Goal: Use online tool/utility: Utilize a website feature to perform a specific function

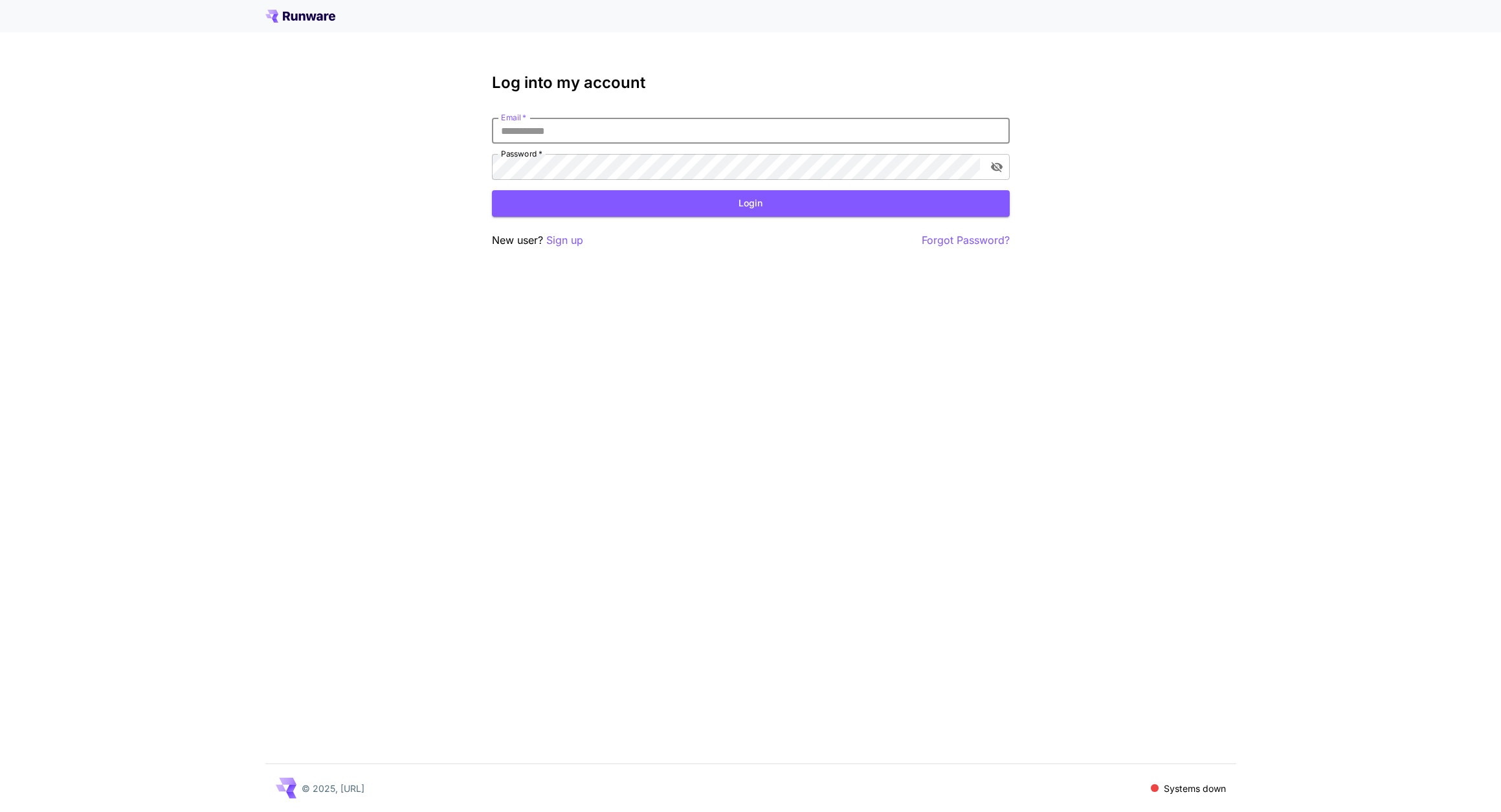
type input "**********"
click at [750, 204] on button "Login" at bounding box center [750, 204] width 518 height 26
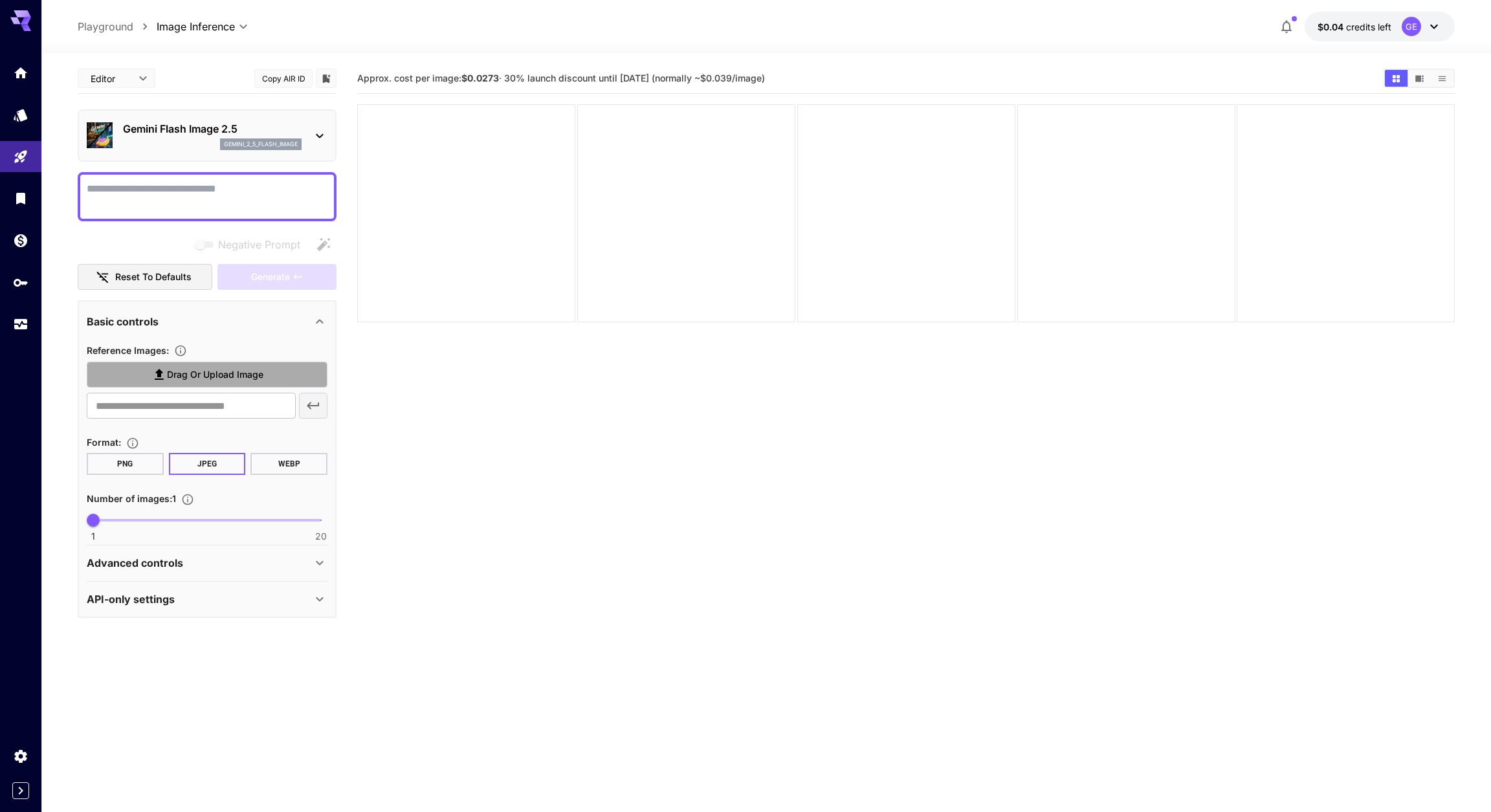
click at [180, 378] on span "Drag or upload image" at bounding box center [215, 375] width 97 height 16
click at [0, 0] on input "Drag or upload image" at bounding box center [0, 0] width 0 height 0
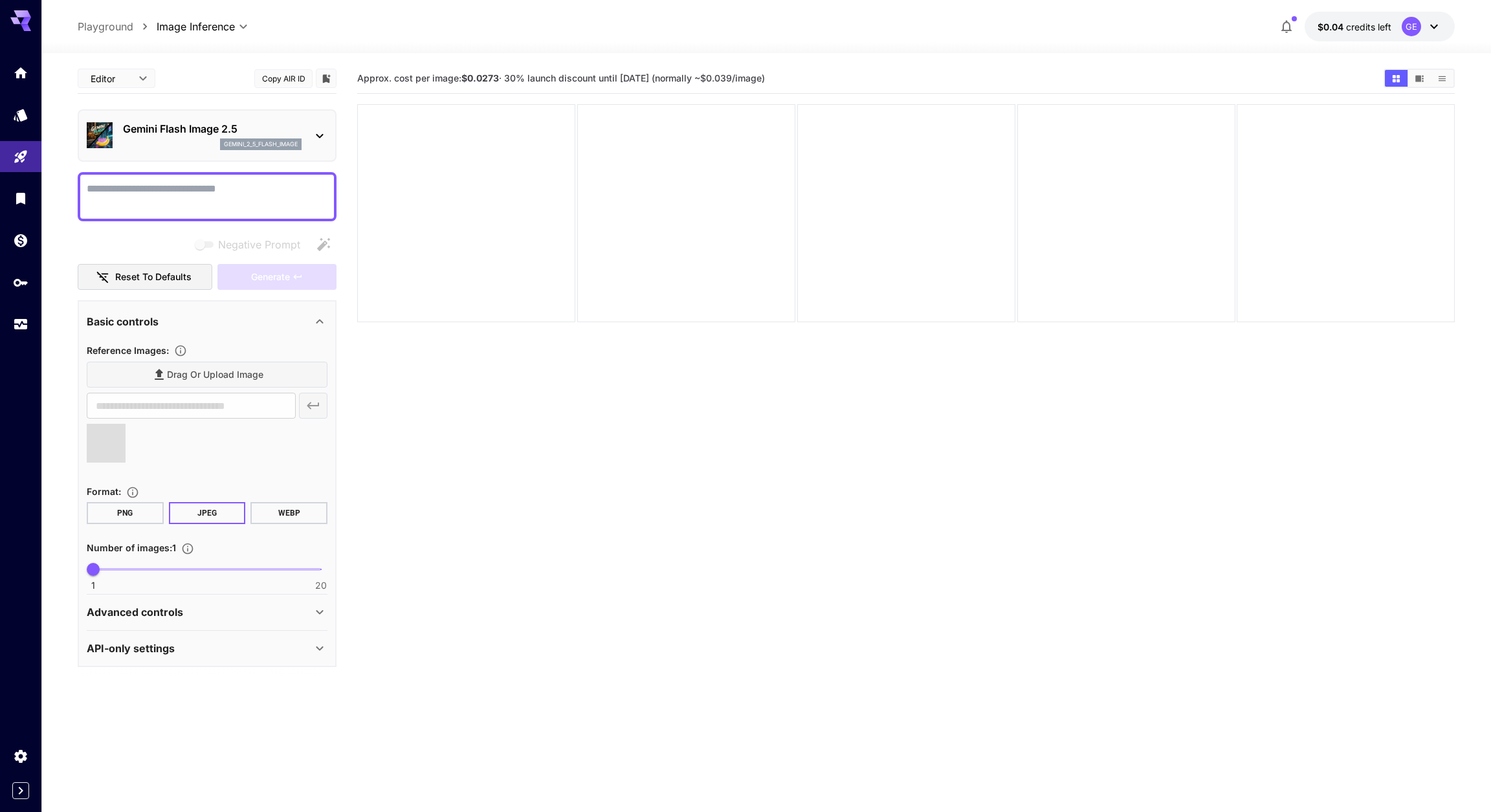
type input "**********"
click at [177, 575] on span "1 20 8" at bounding box center [207, 569] width 228 height 19
click at [125, 575] on span "1 20 4" at bounding box center [207, 569] width 228 height 19
type input "*"
click at [106, 574] on span "1 20 4" at bounding box center [207, 569] width 228 height 19
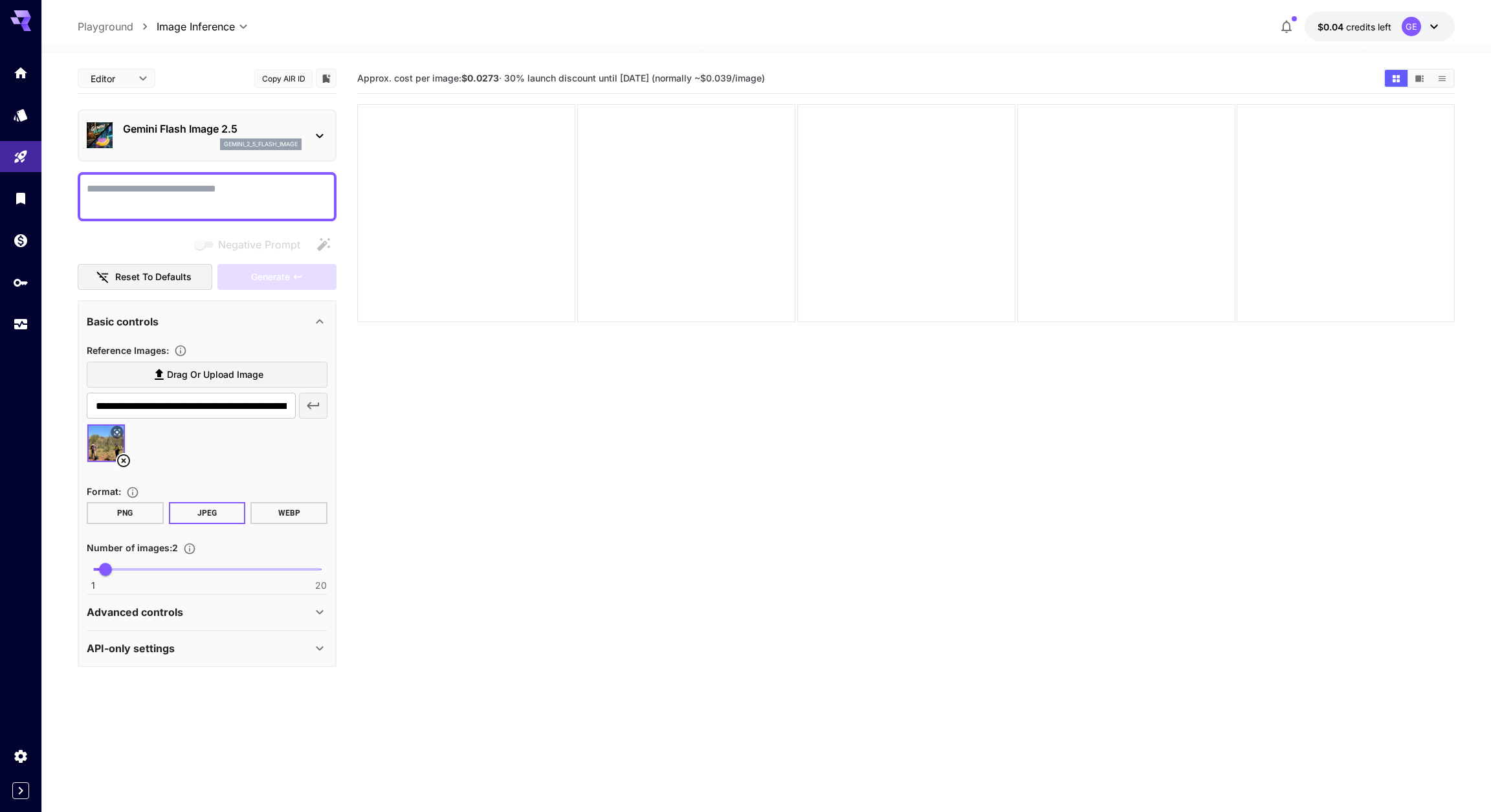
click at [111, 197] on textarea "Negative Prompt" at bounding box center [207, 197] width 241 height 31
type textarea "**********"
click at [265, 283] on span "Generate" at bounding box center [270, 277] width 39 height 16
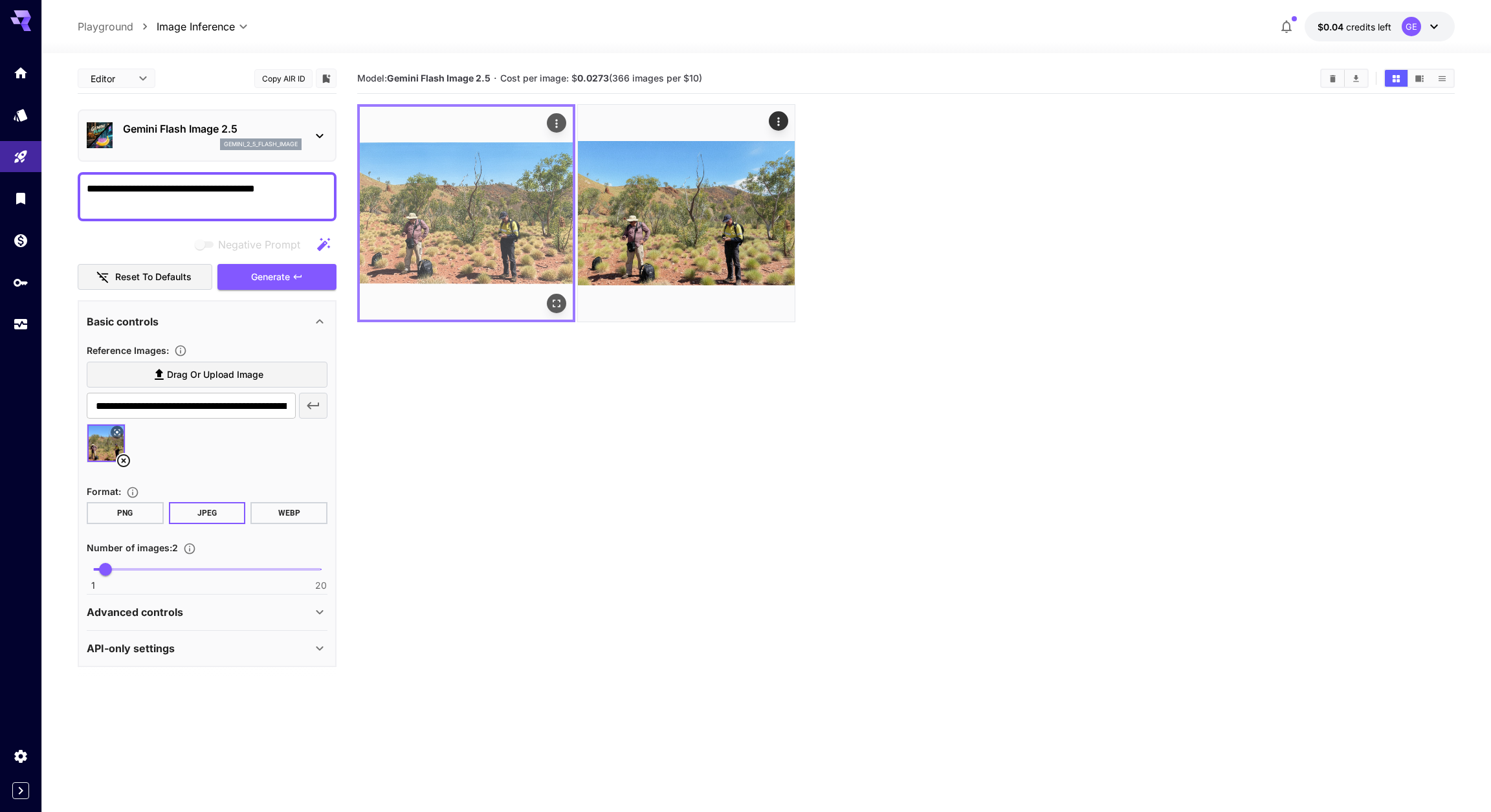
click at [451, 245] on img at bounding box center [466, 213] width 213 height 213
click at [558, 302] on icon "Open in fullscreen" at bounding box center [557, 303] width 13 height 13
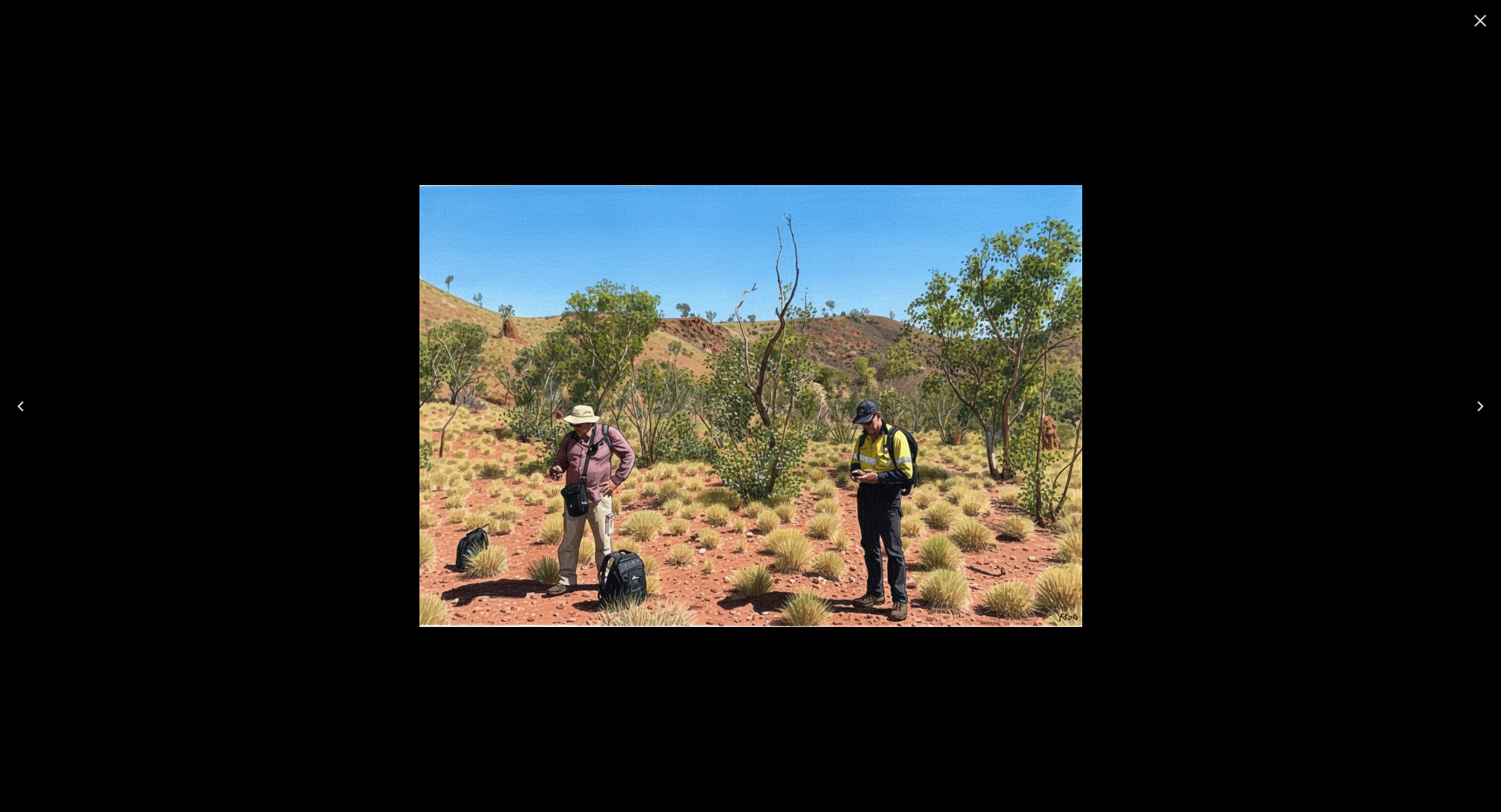
click at [1485, 19] on icon "Close" at bounding box center [1480, 20] width 21 height 21
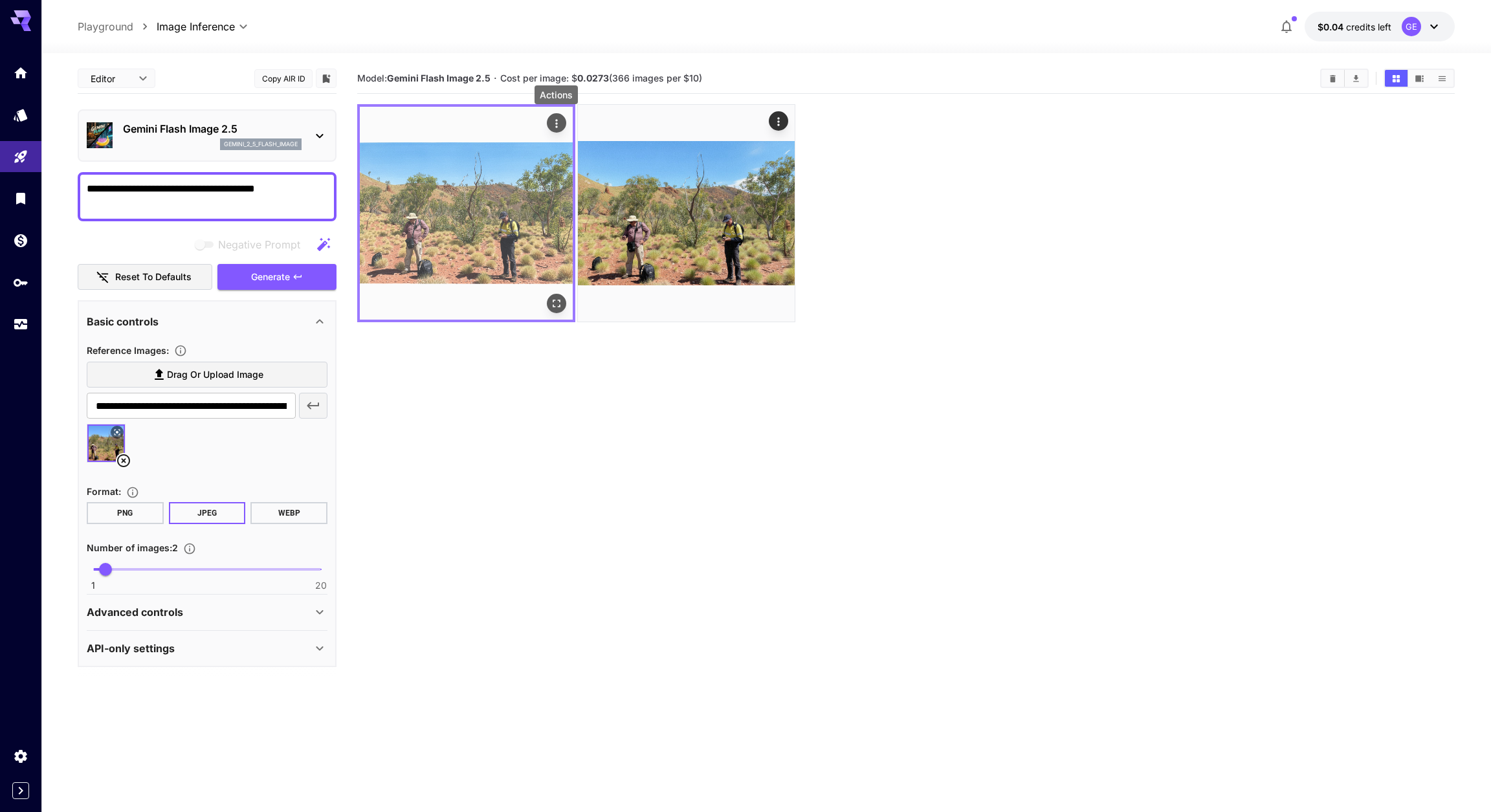
click at [557, 122] on icon "Actions" at bounding box center [557, 123] width 13 height 13
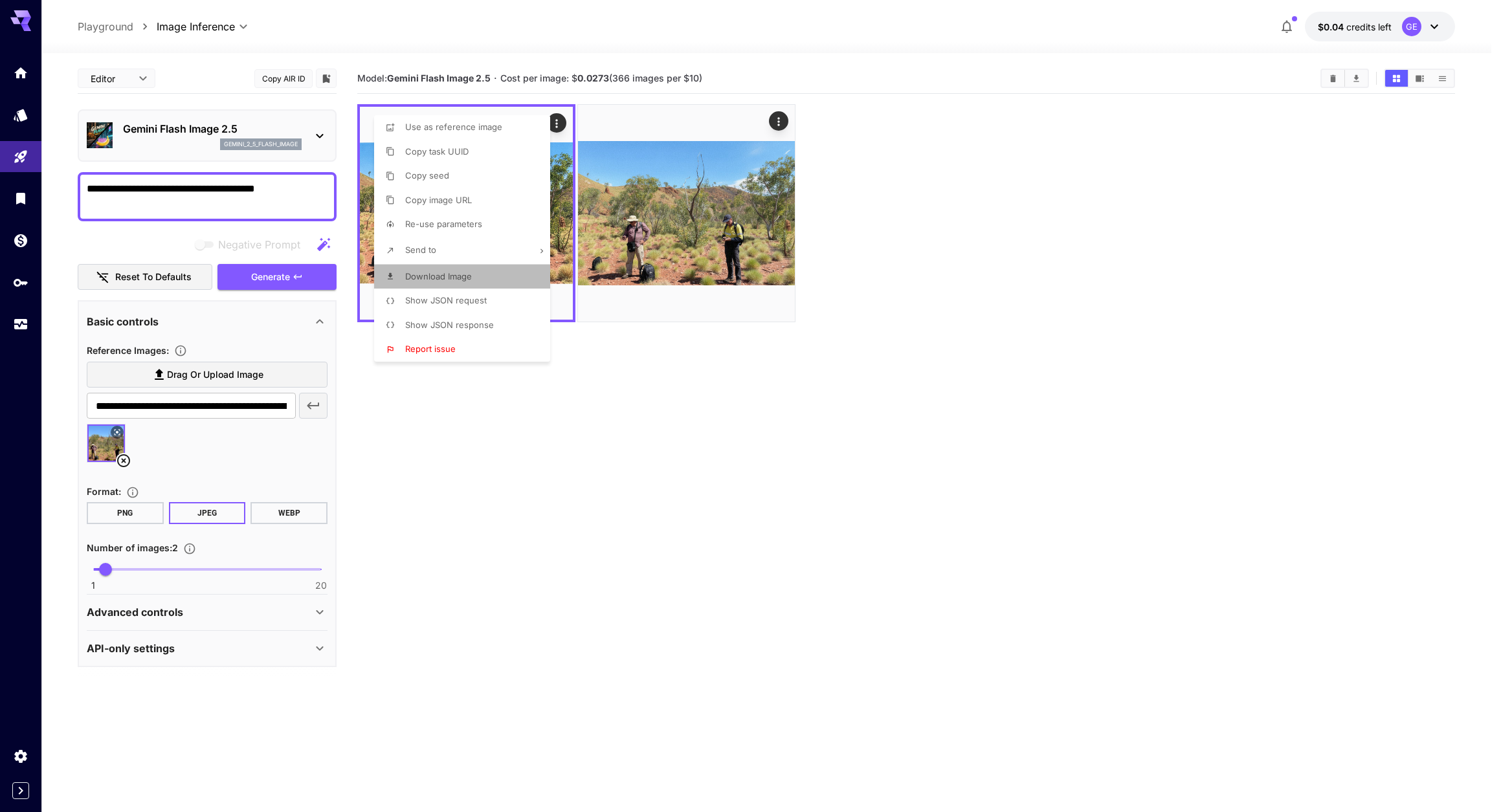
click at [434, 282] on span "Download Image" at bounding box center [438, 276] width 67 height 10
click at [831, 445] on div at bounding box center [750, 406] width 1501 height 812
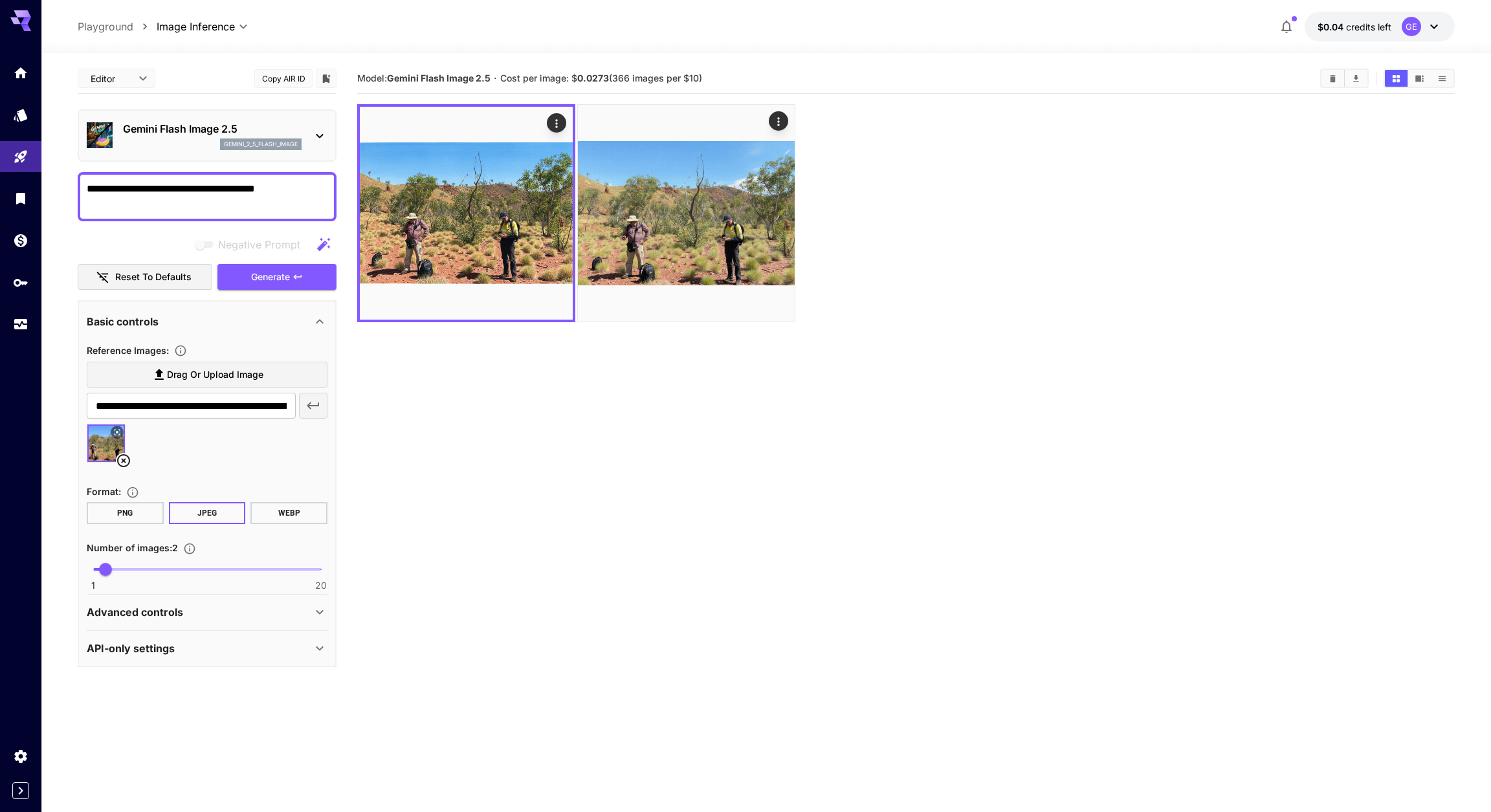
click at [1433, 24] on icon at bounding box center [1434, 26] width 15 height 15
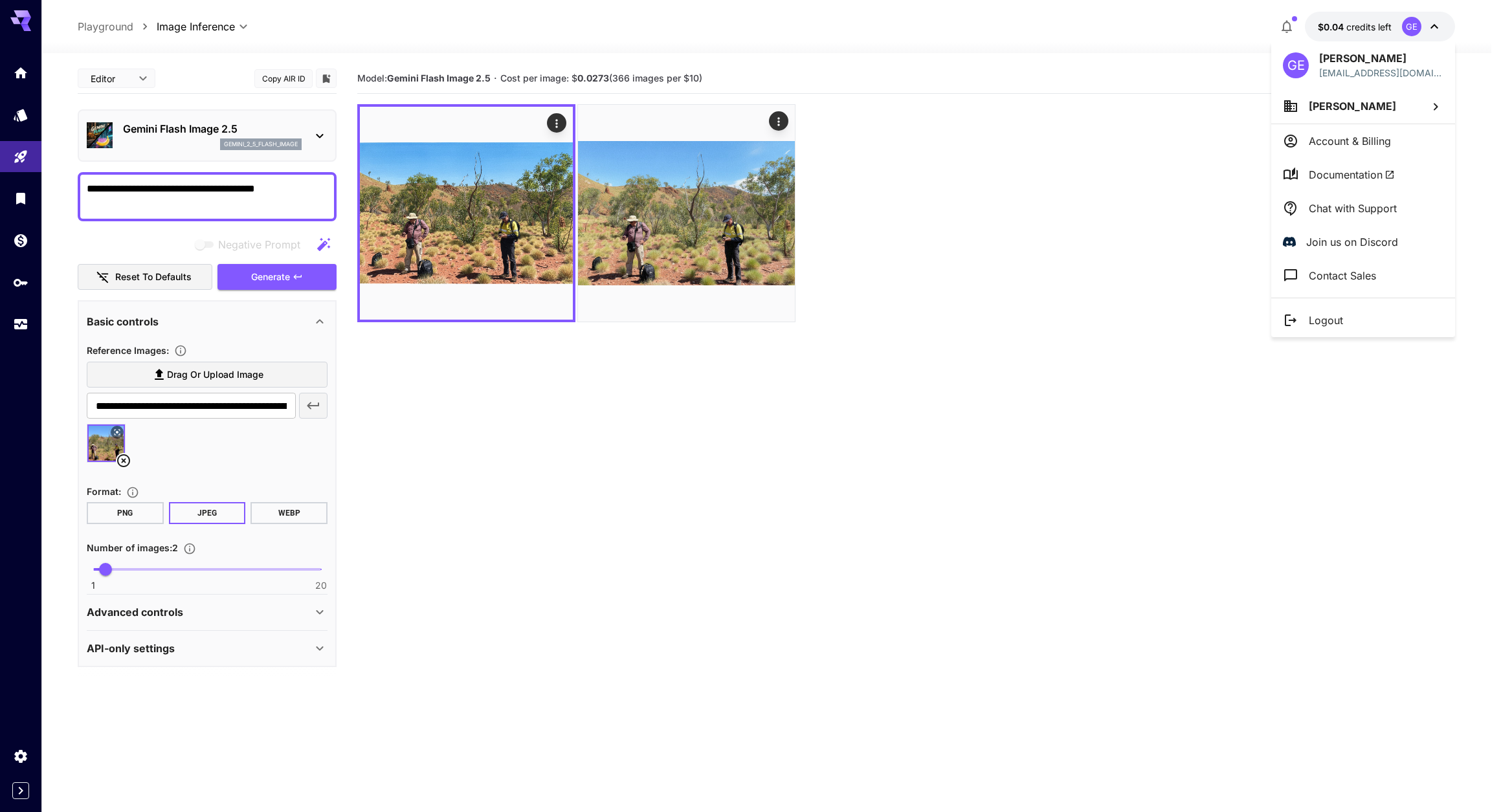
click at [1341, 24] on div at bounding box center [750, 406] width 1501 height 812
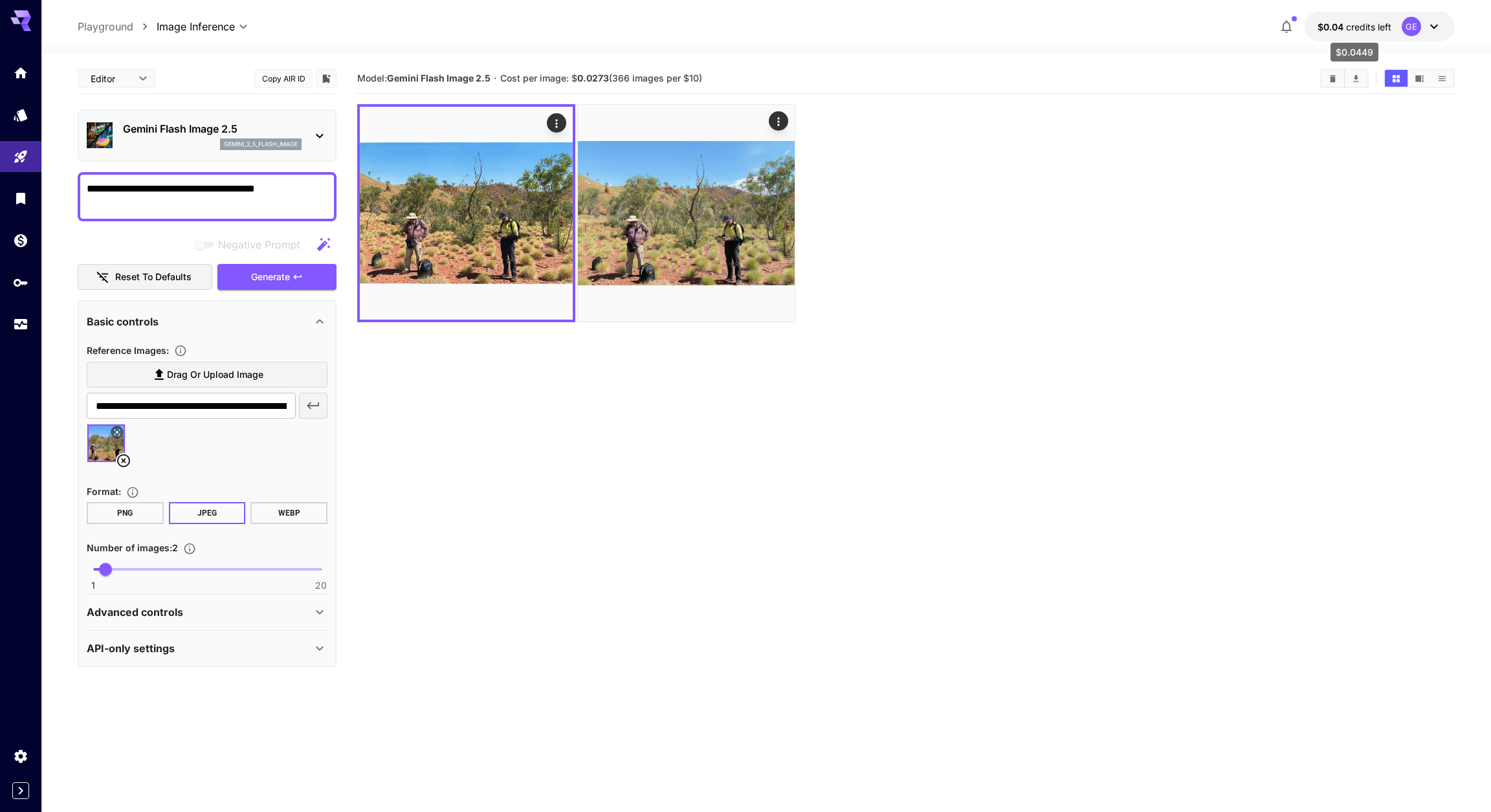
click at [1349, 26] on span "credits left" at bounding box center [1369, 27] width 46 height 11
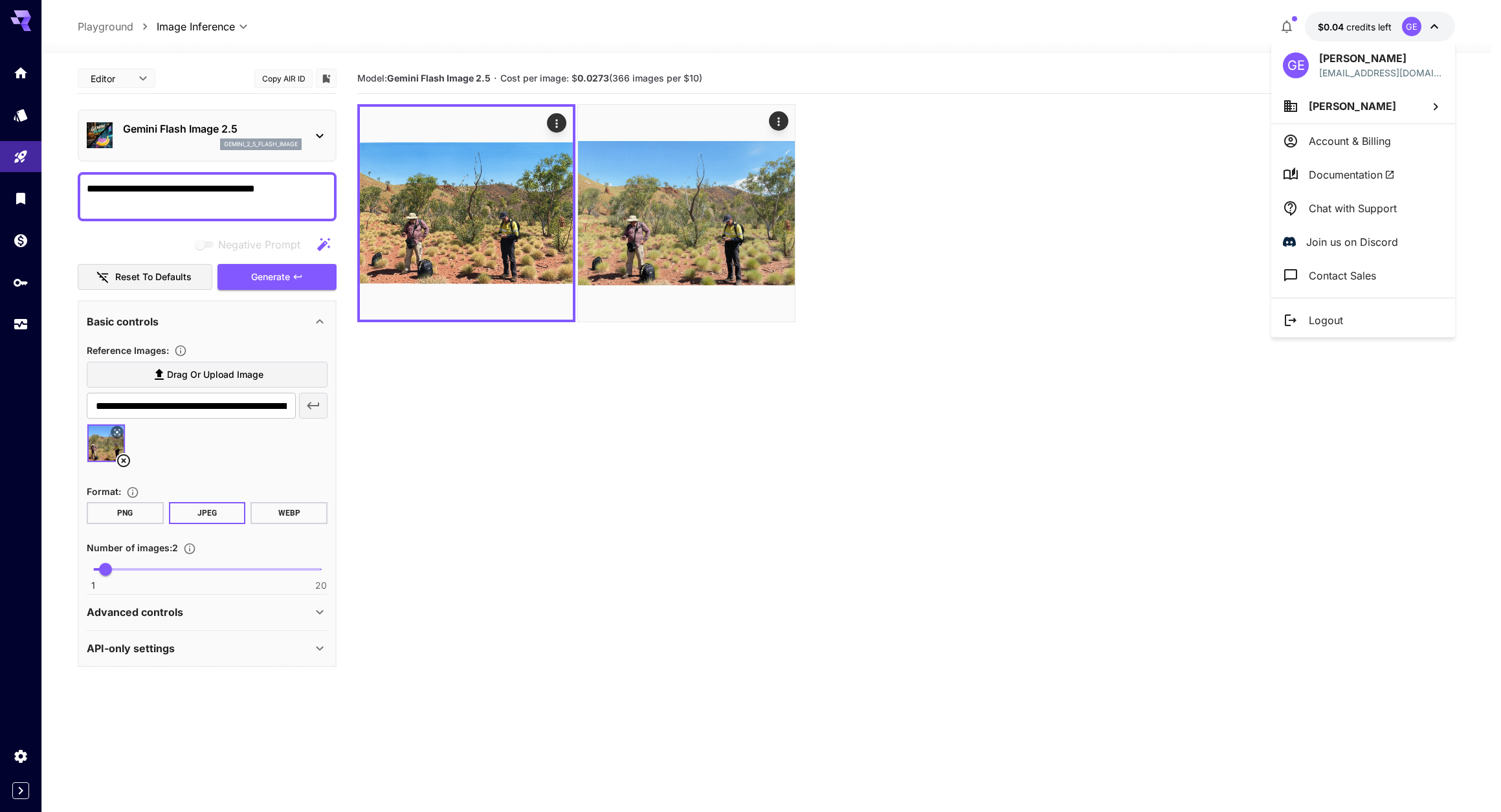
click at [1340, 142] on p "Account & Billing" at bounding box center [1349, 141] width 82 height 15
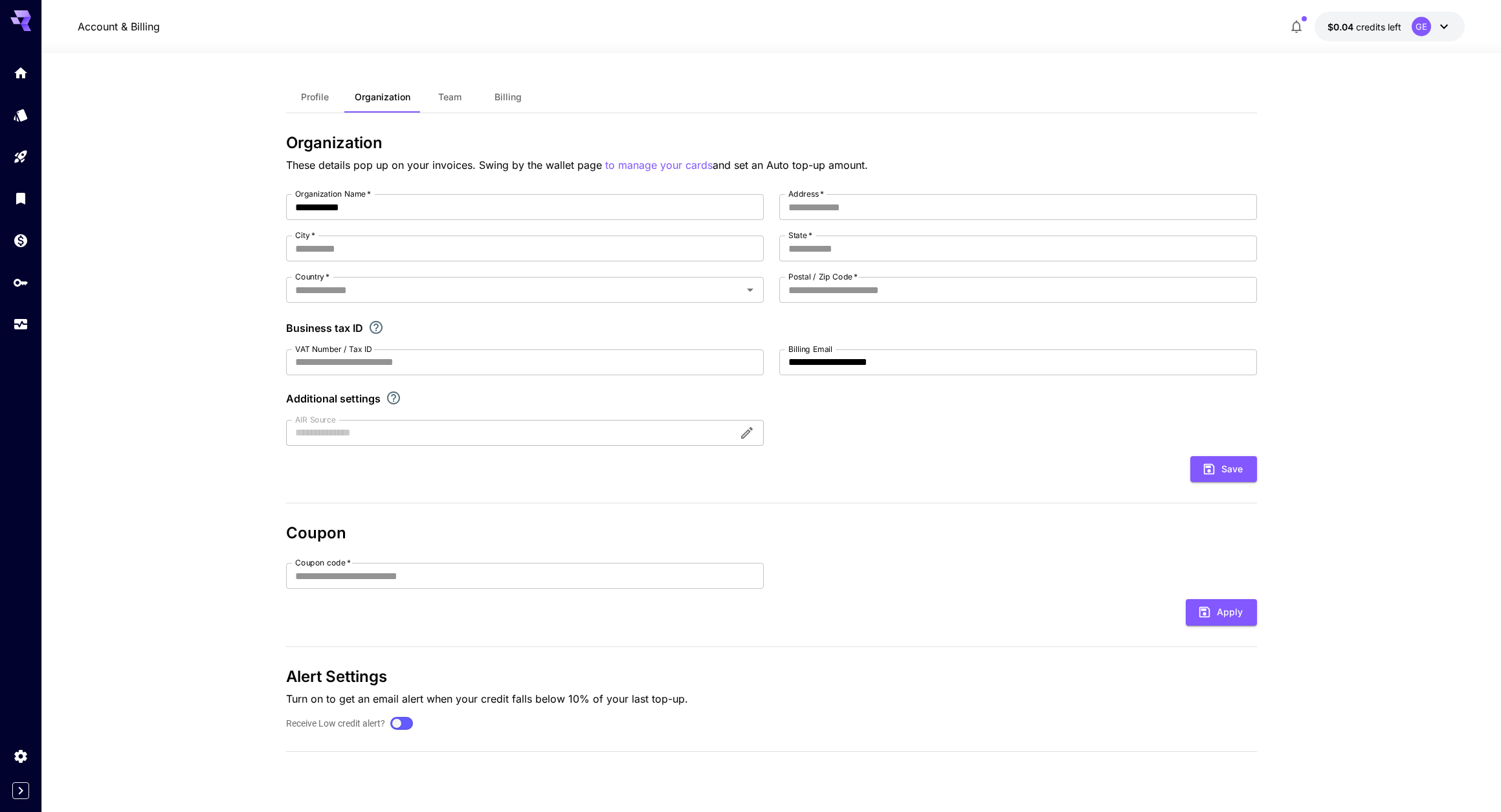
click at [511, 98] on span "Billing" at bounding box center [508, 97] width 27 height 12
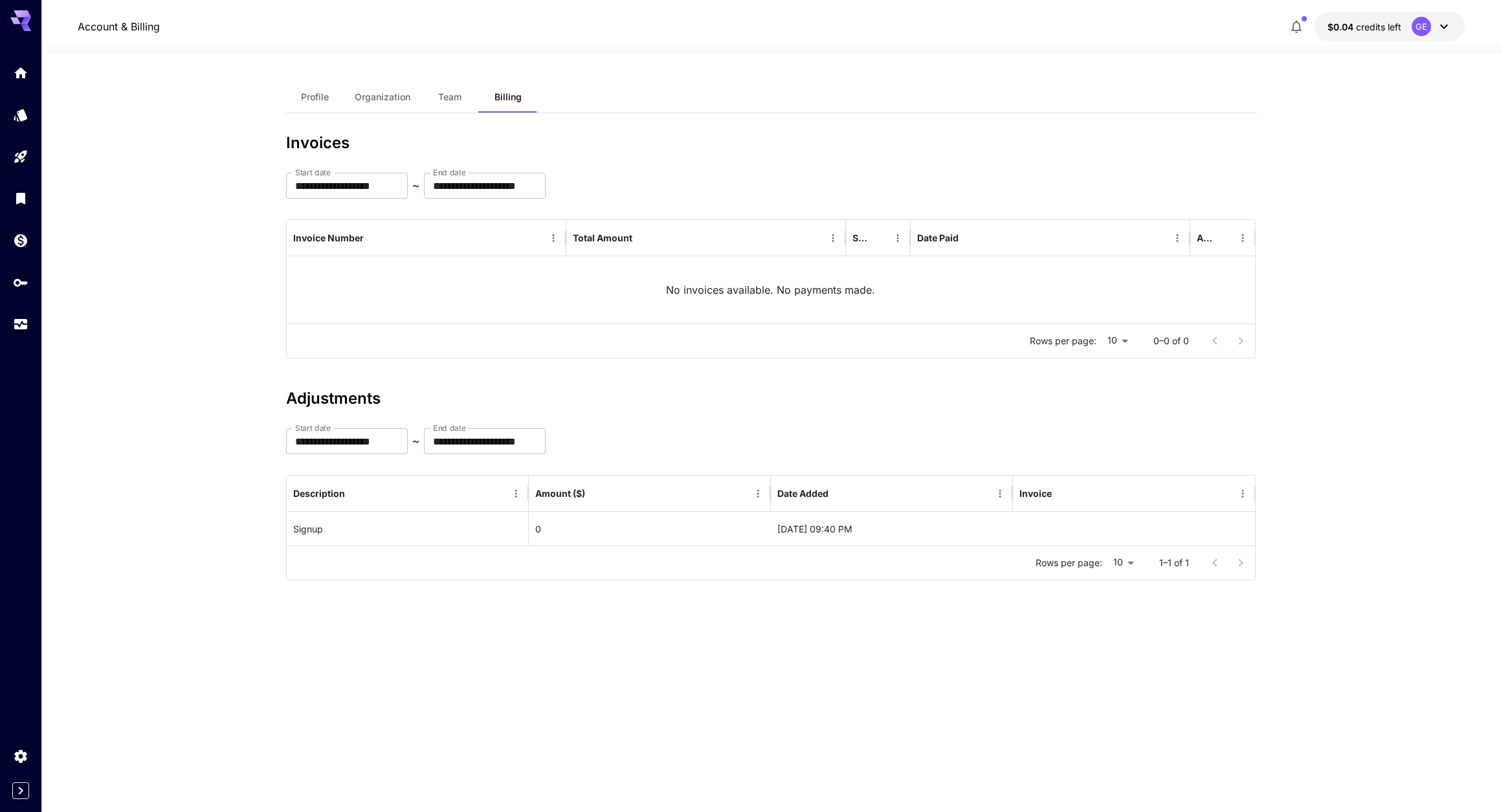
click at [311, 97] on span "Profile" at bounding box center [315, 97] width 28 height 12
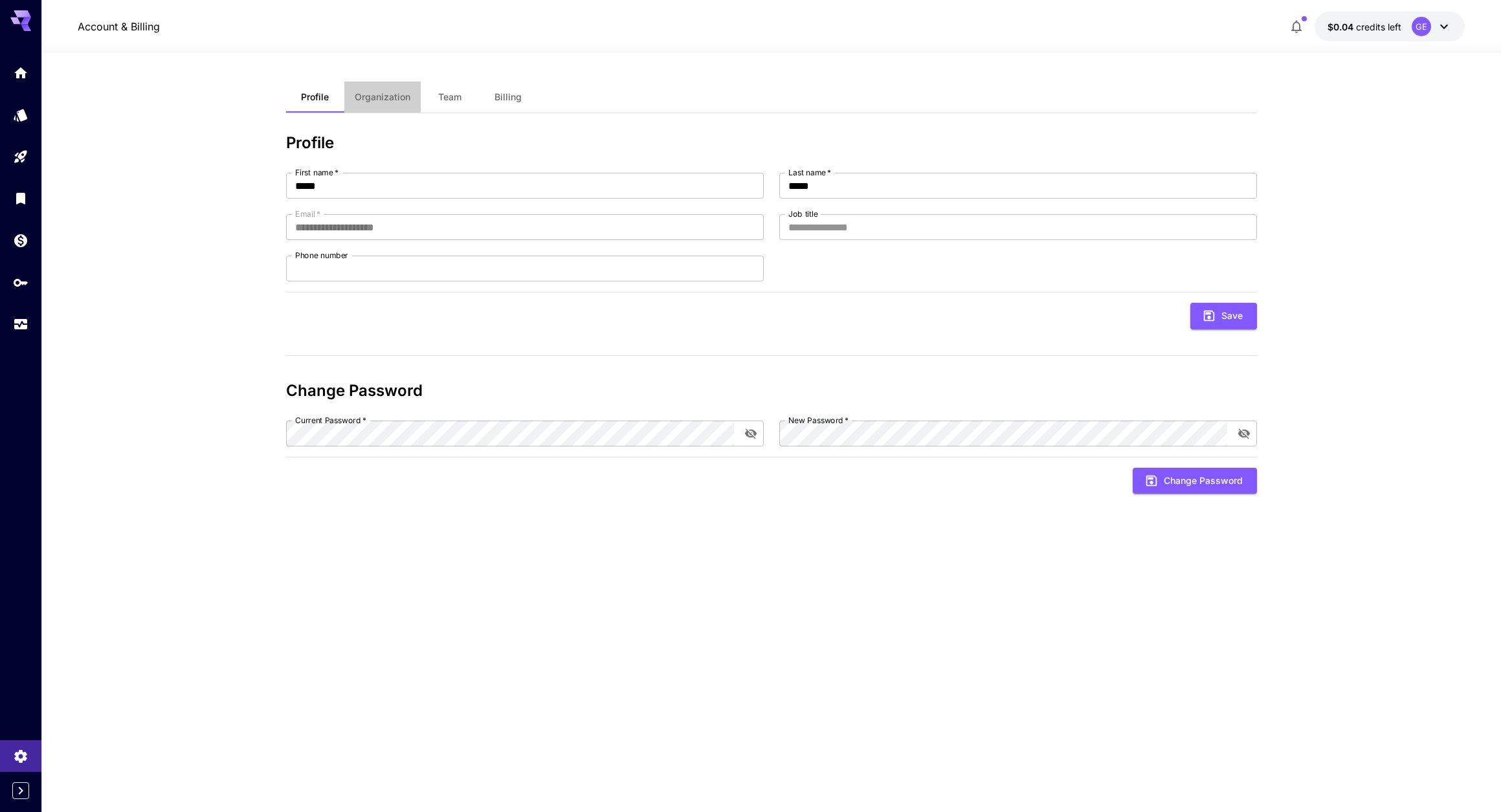
click at [362, 96] on span "Organization" at bounding box center [382, 97] width 56 height 12
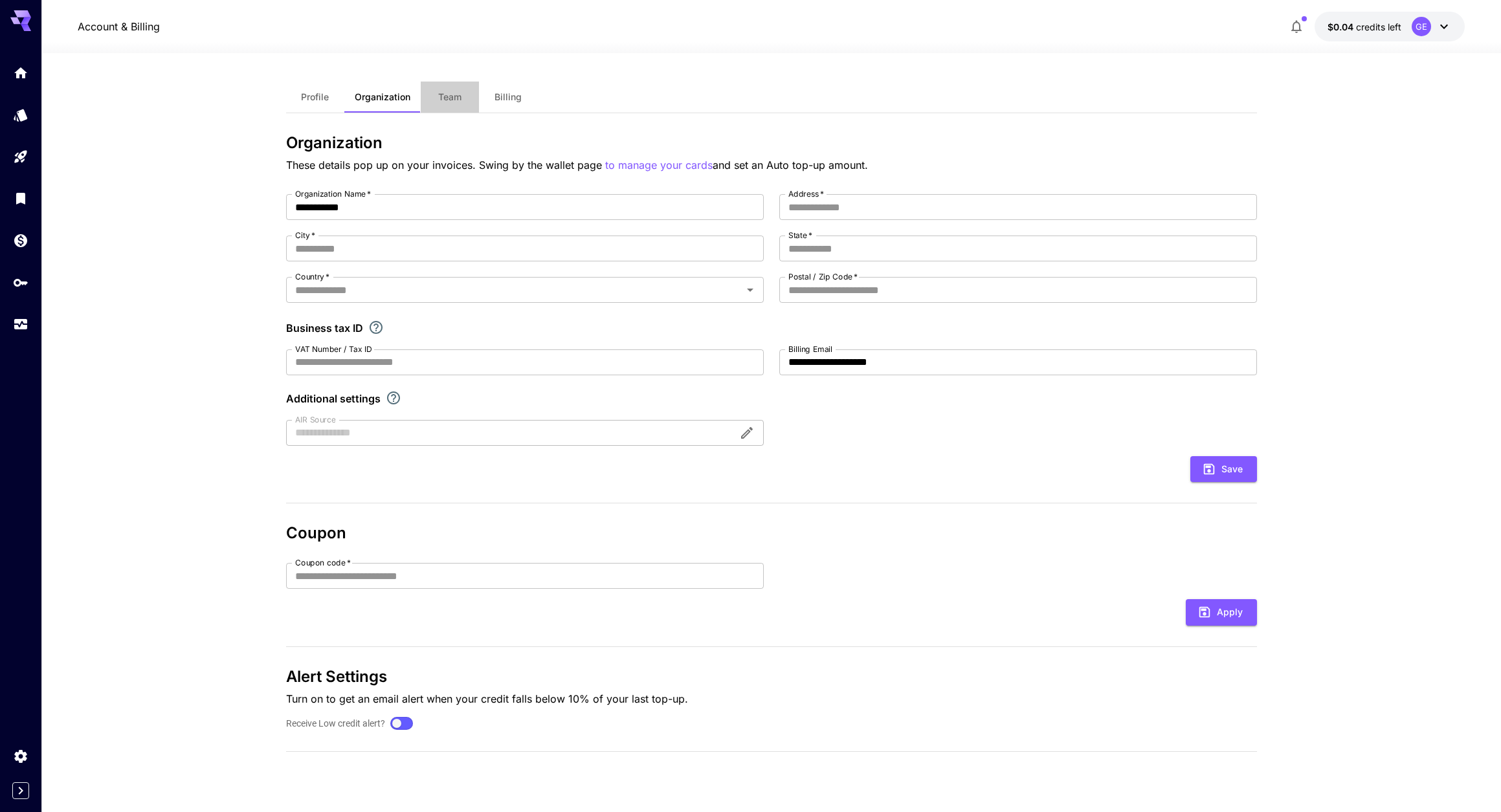
click at [443, 94] on span "Team" at bounding box center [450, 97] width 23 height 12
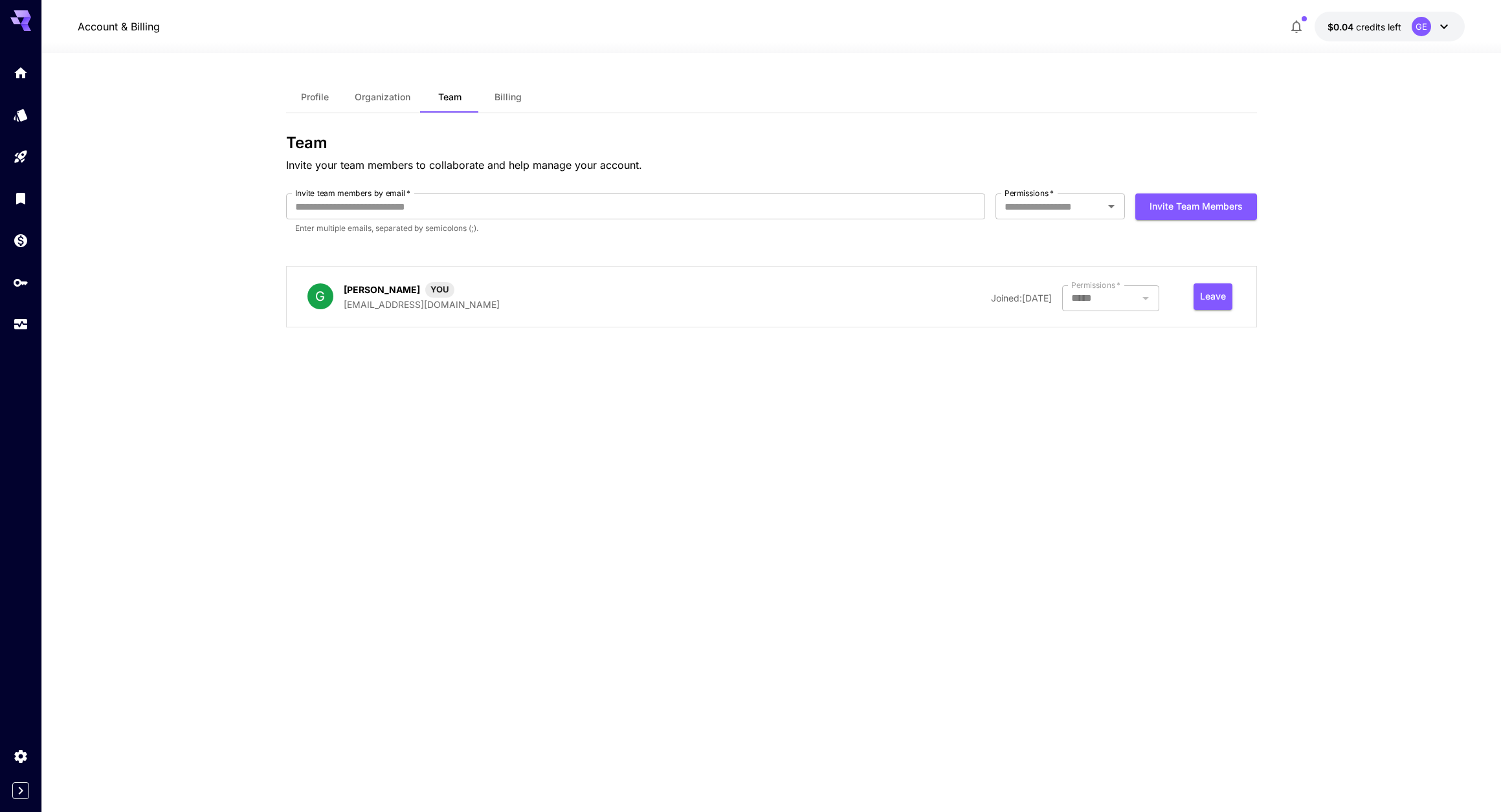
click at [516, 97] on span "Billing" at bounding box center [508, 97] width 27 height 12
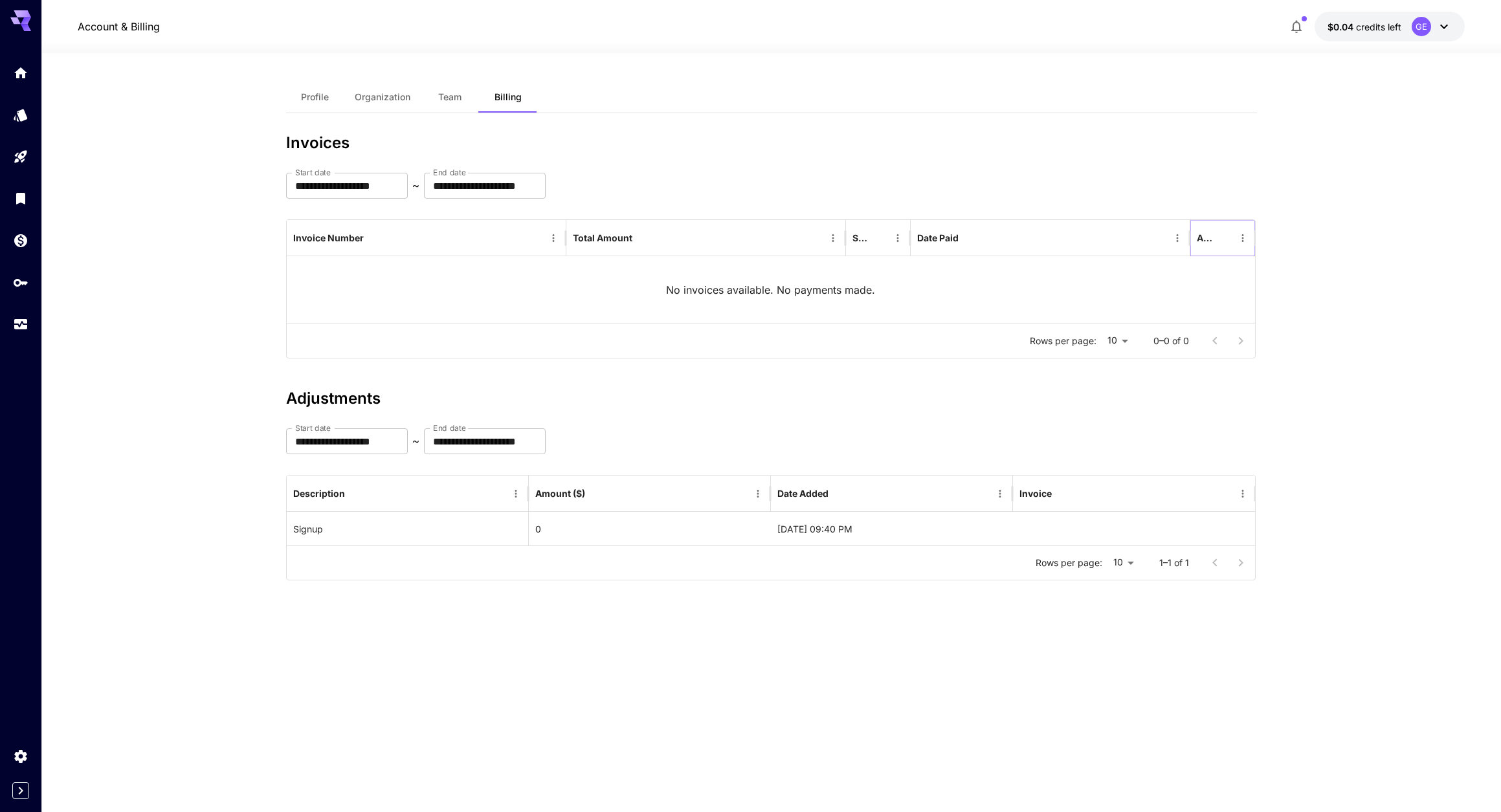
click at [1242, 238] on icon "Menu" at bounding box center [1242, 238] width 12 height 12
click at [1318, 245] on section "**********" at bounding box center [771, 433] width 1459 height 759
click at [22, 70] on icon "Home" at bounding box center [22, 69] width 13 height 11
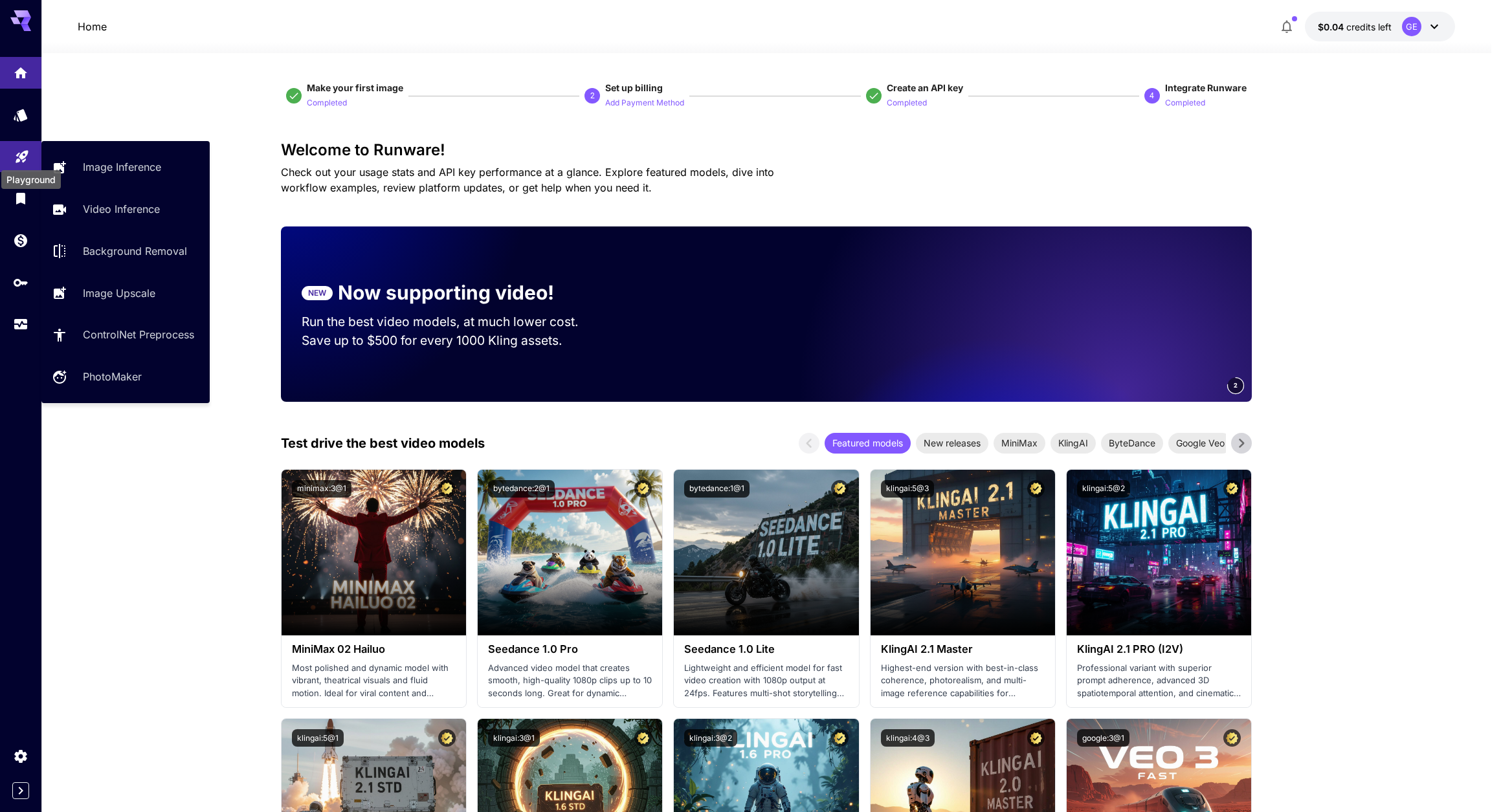
click at [24, 156] on icon "Playground" at bounding box center [22, 154] width 12 height 12
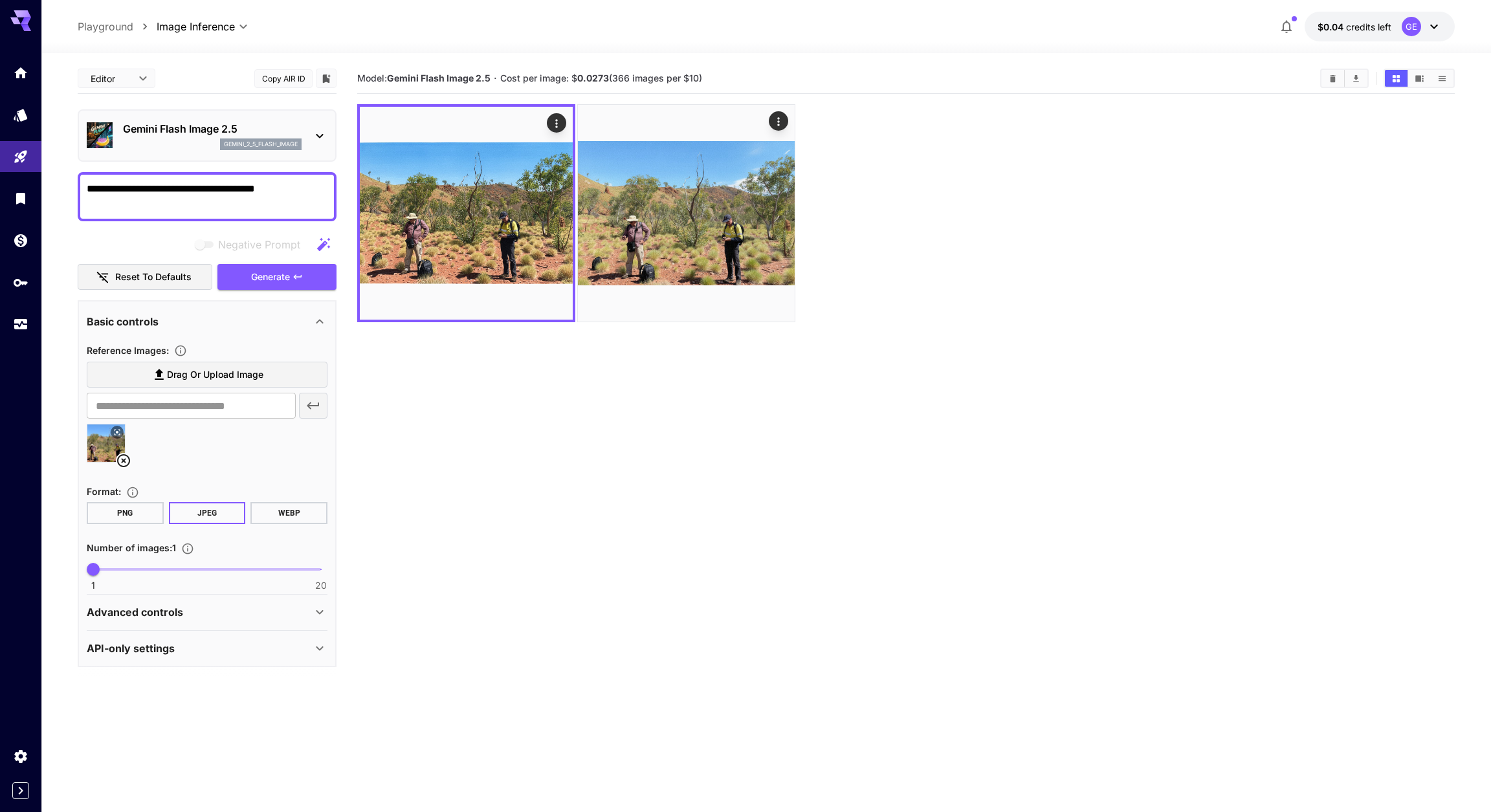
click at [125, 468] on icon at bounding box center [123, 461] width 13 height 13
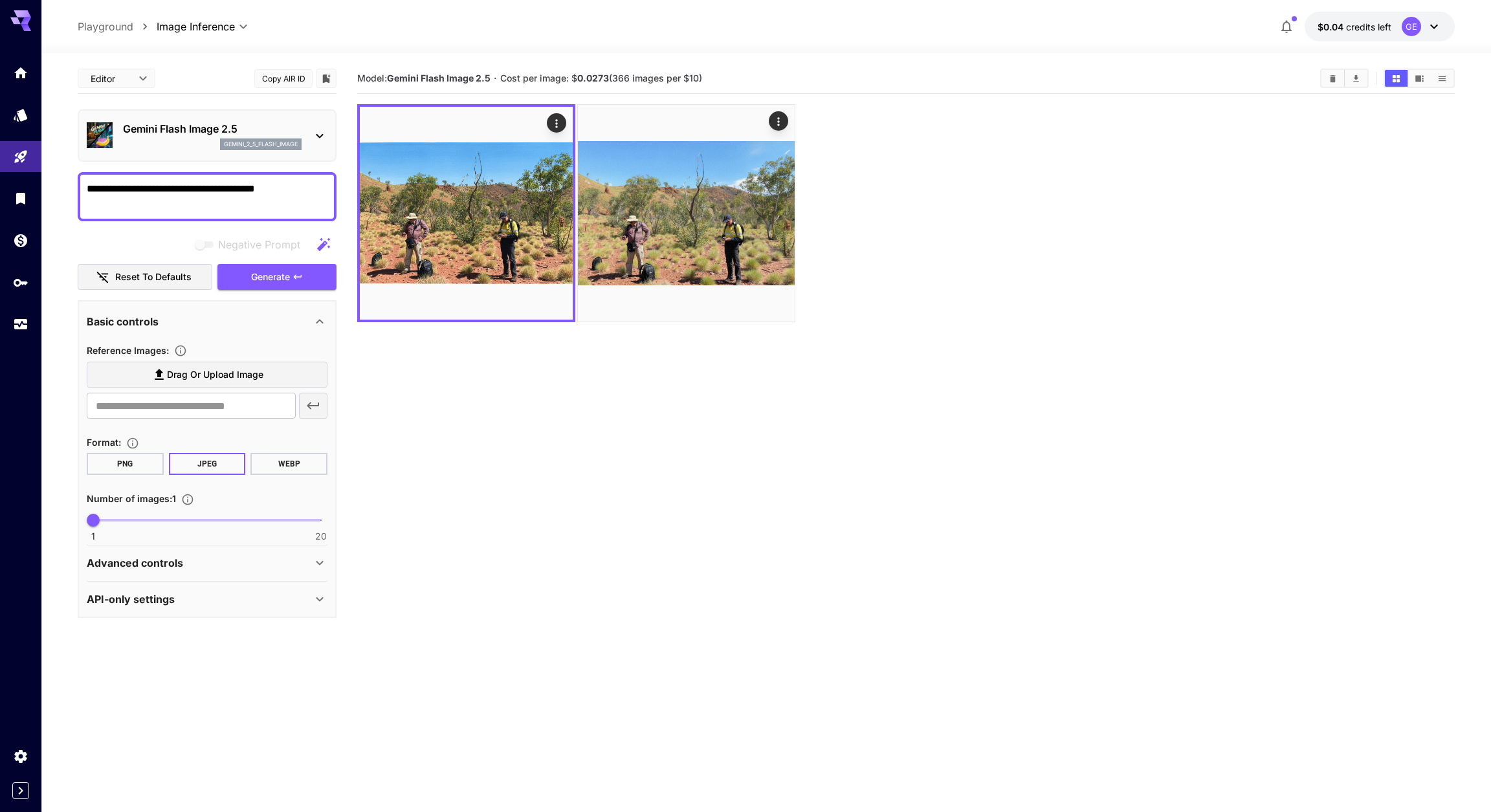
click at [188, 382] on span "Drag or upload image" at bounding box center [215, 375] width 97 height 16
click at [0, 0] on input "Drag or upload image" at bounding box center [0, 0] width 0 height 0
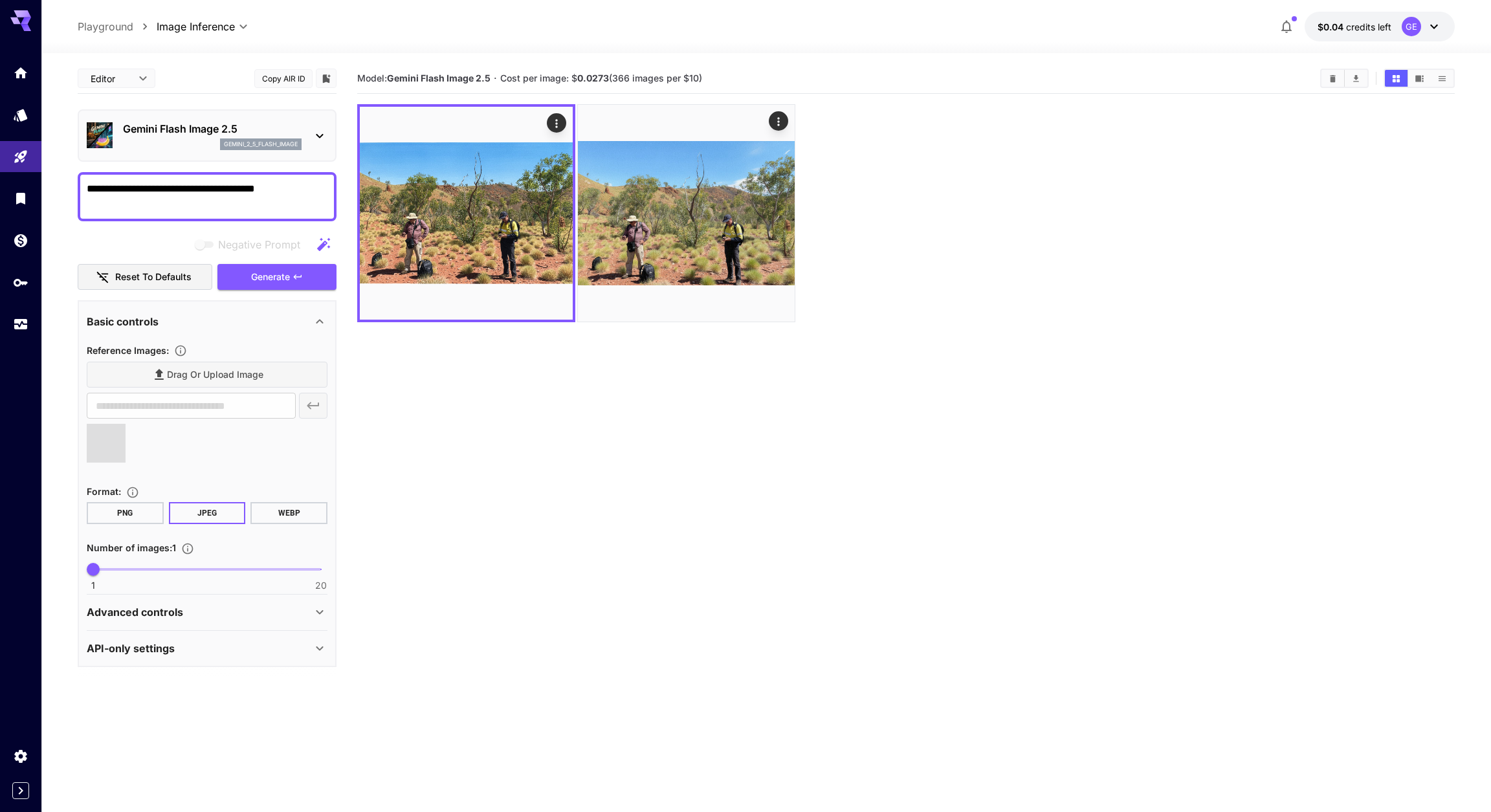
type input "**********"
click at [286, 286] on span "Generate" at bounding box center [270, 277] width 39 height 16
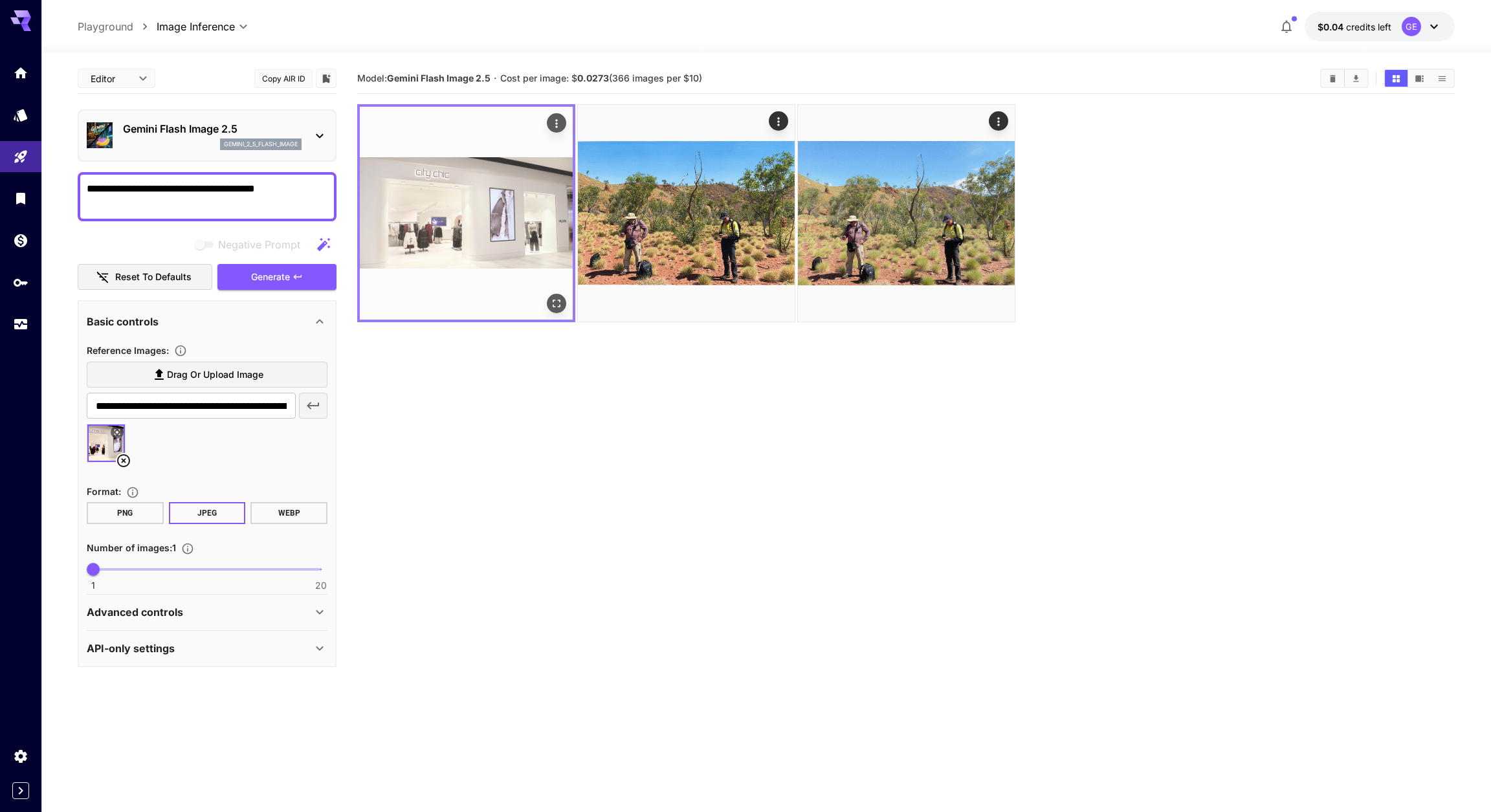
click at [452, 199] on img at bounding box center [466, 213] width 213 height 213
click at [554, 305] on icon "Open in fullscreen" at bounding box center [557, 303] width 13 height 13
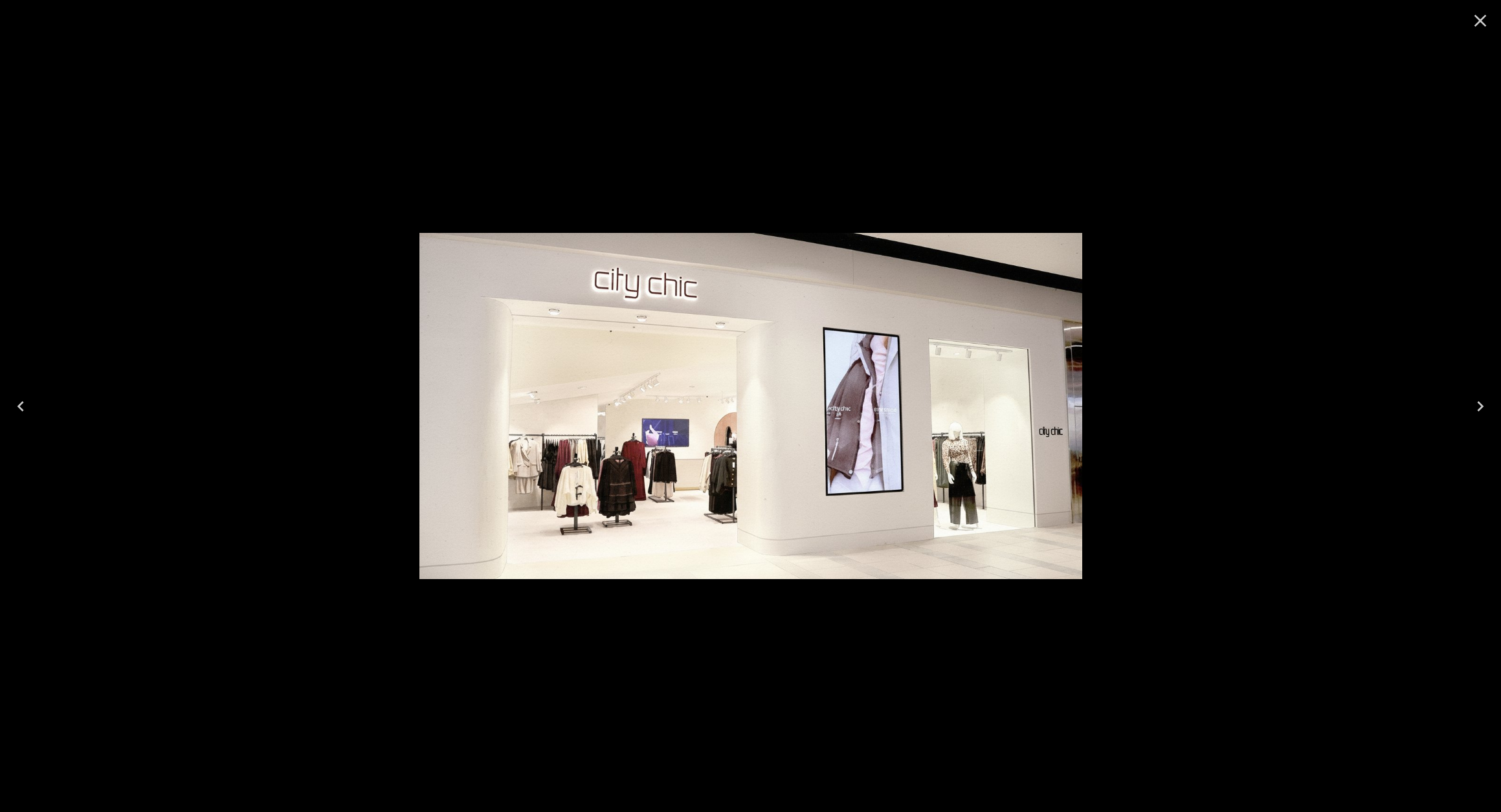
click at [1481, 20] on icon "Close" at bounding box center [1480, 21] width 12 height 12
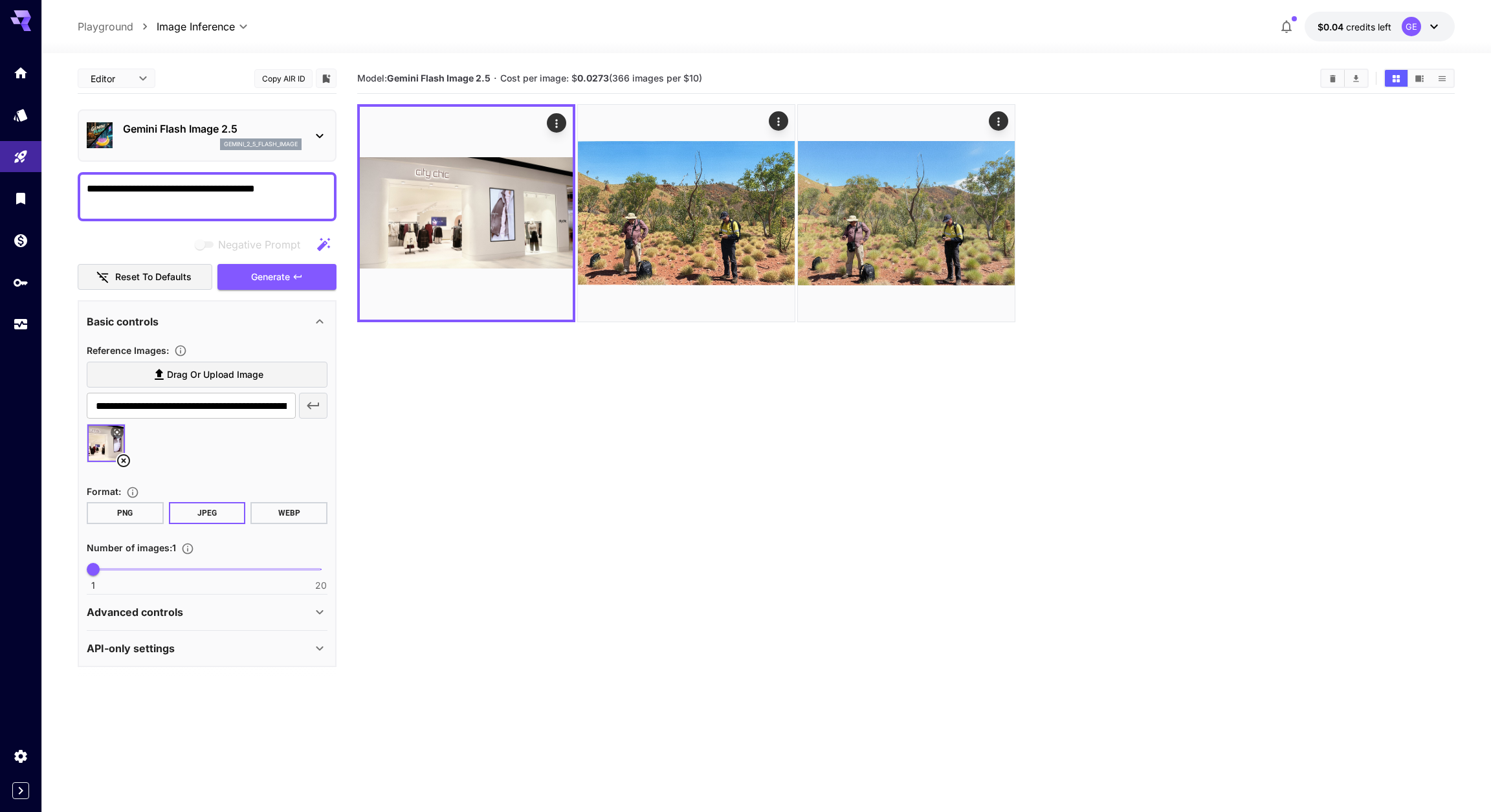
click at [140, 195] on textarea "**********" at bounding box center [207, 197] width 241 height 31
click at [135, 196] on textarea "**********" at bounding box center [207, 197] width 241 height 31
type textarea "**********"
click at [274, 283] on span "Generate" at bounding box center [270, 277] width 39 height 16
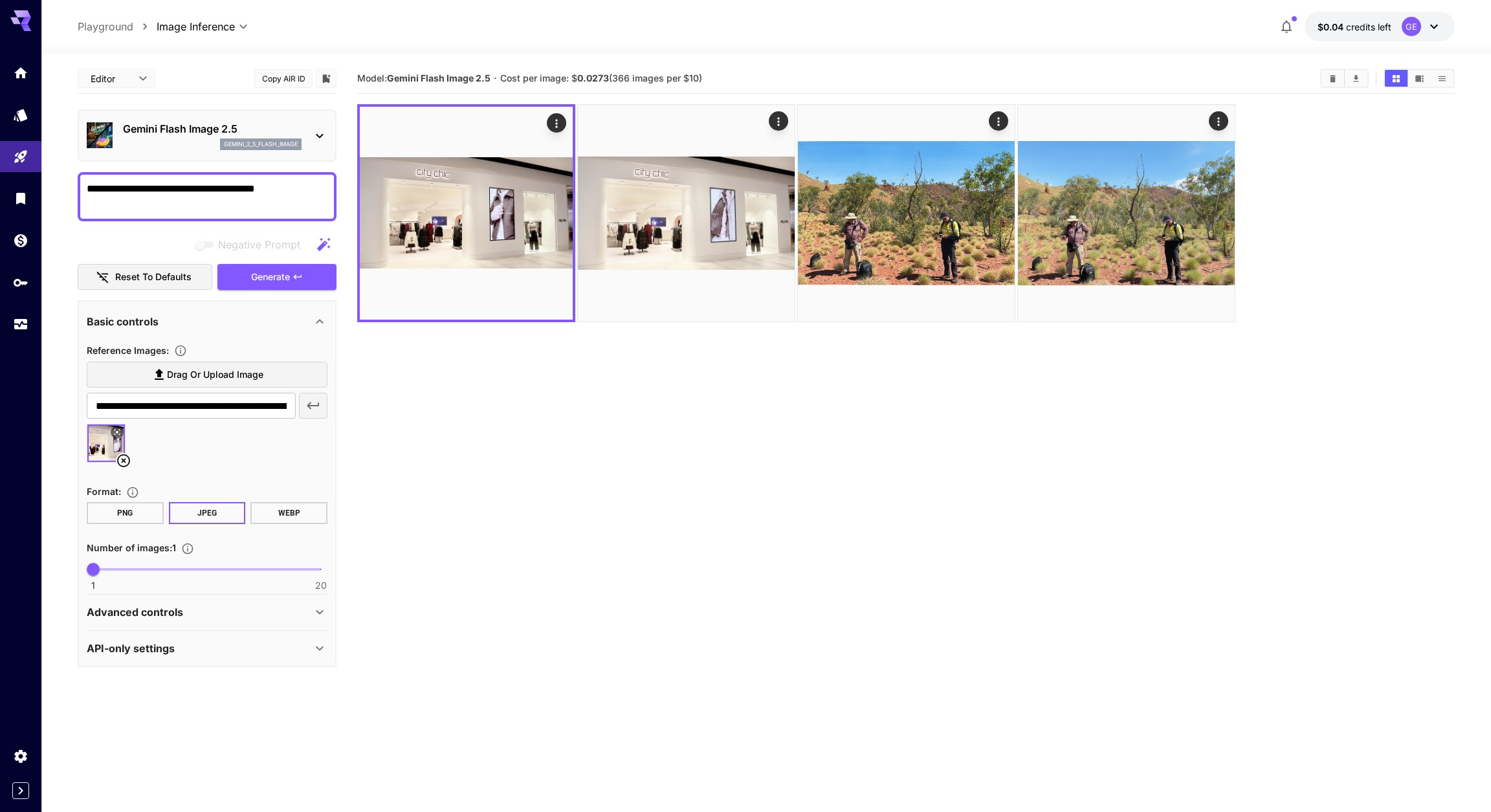
click at [175, 620] on p "Advanced controls" at bounding box center [135, 612] width 97 height 15
click at [317, 615] on icon at bounding box center [319, 612] width 7 height 5
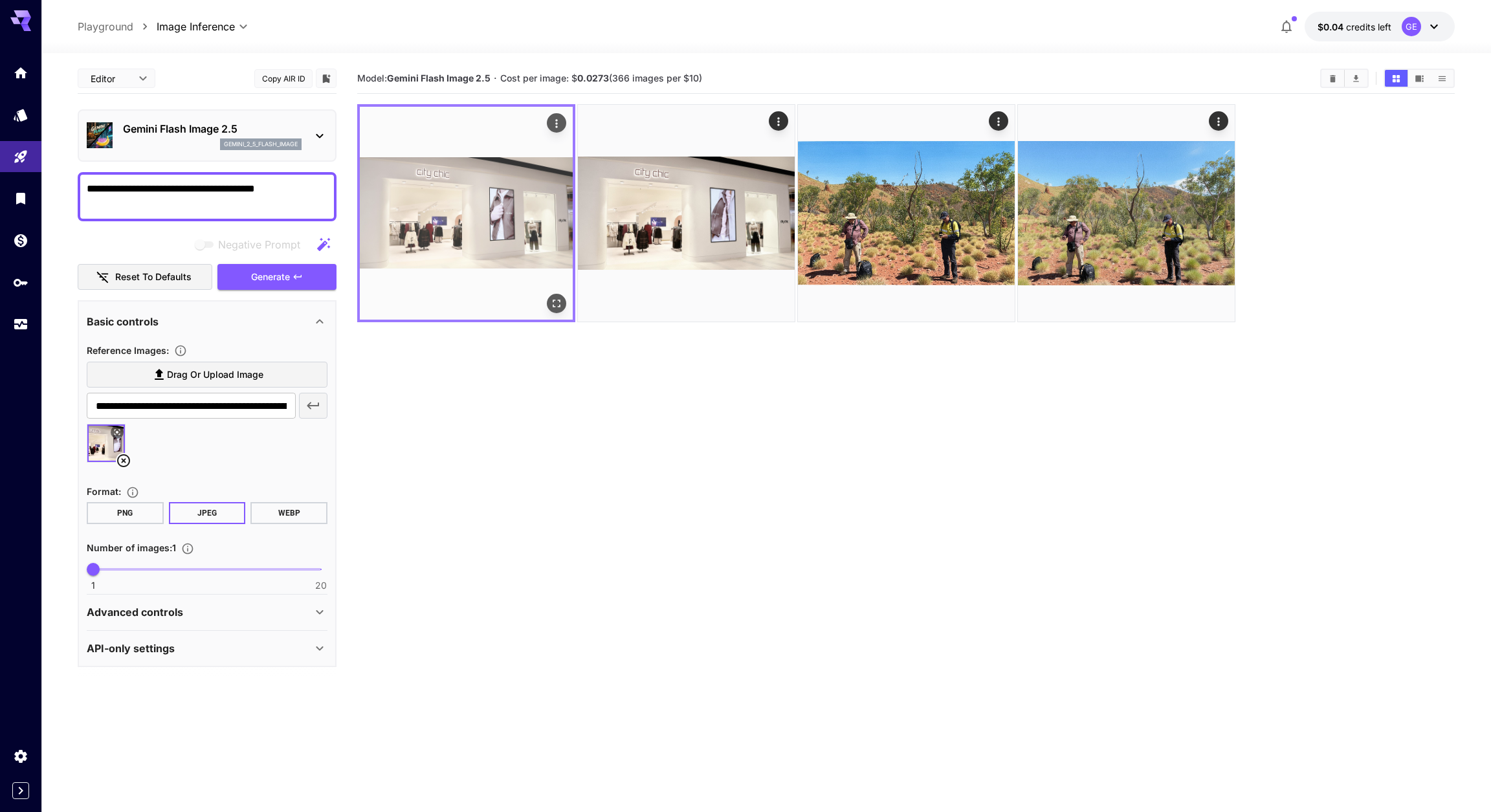
click at [444, 229] on img at bounding box center [466, 213] width 213 height 213
click at [554, 299] on icon "Open in fullscreen" at bounding box center [557, 303] width 13 height 13
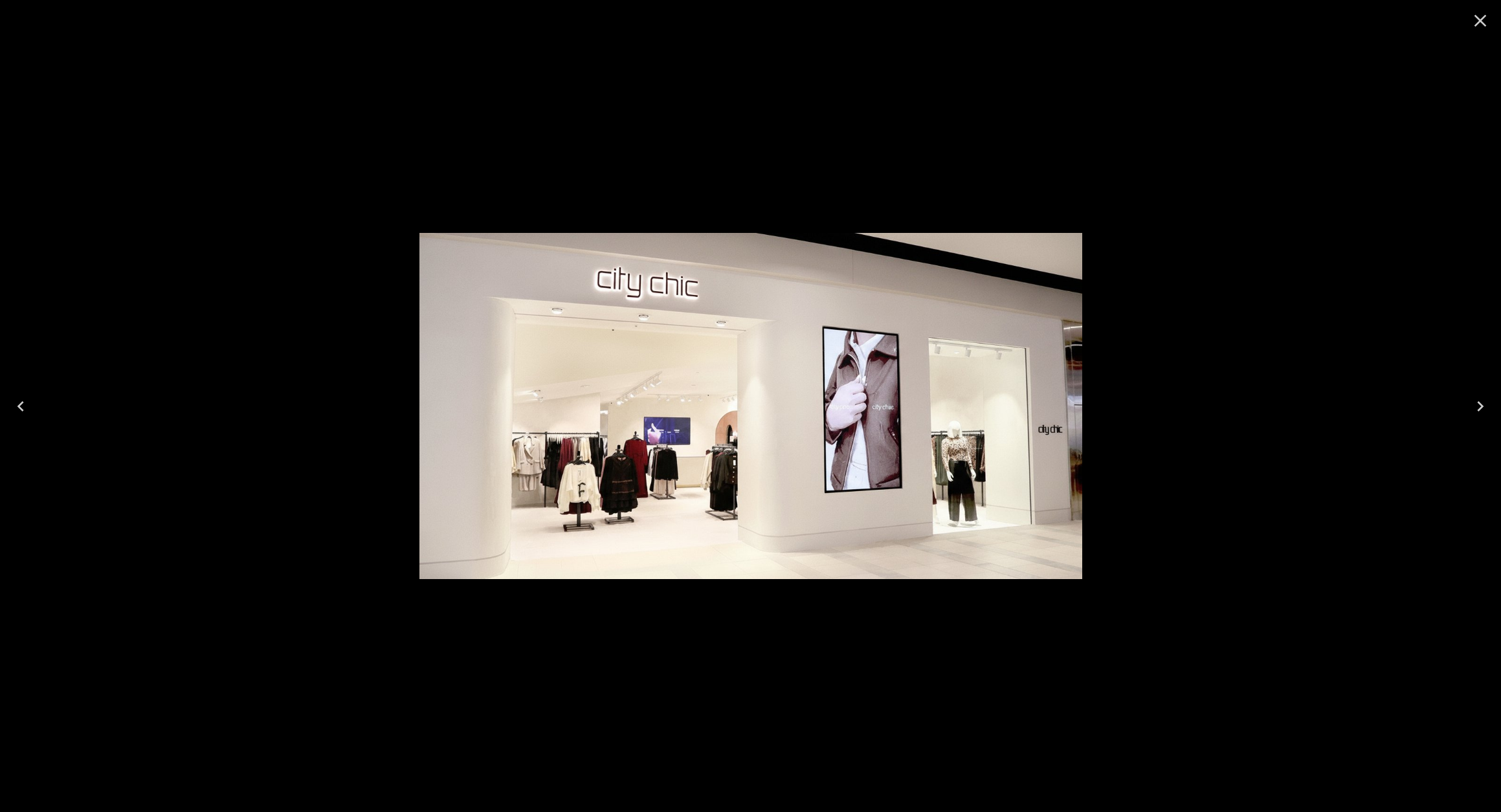
click at [1478, 16] on icon "Close" at bounding box center [1480, 20] width 21 height 21
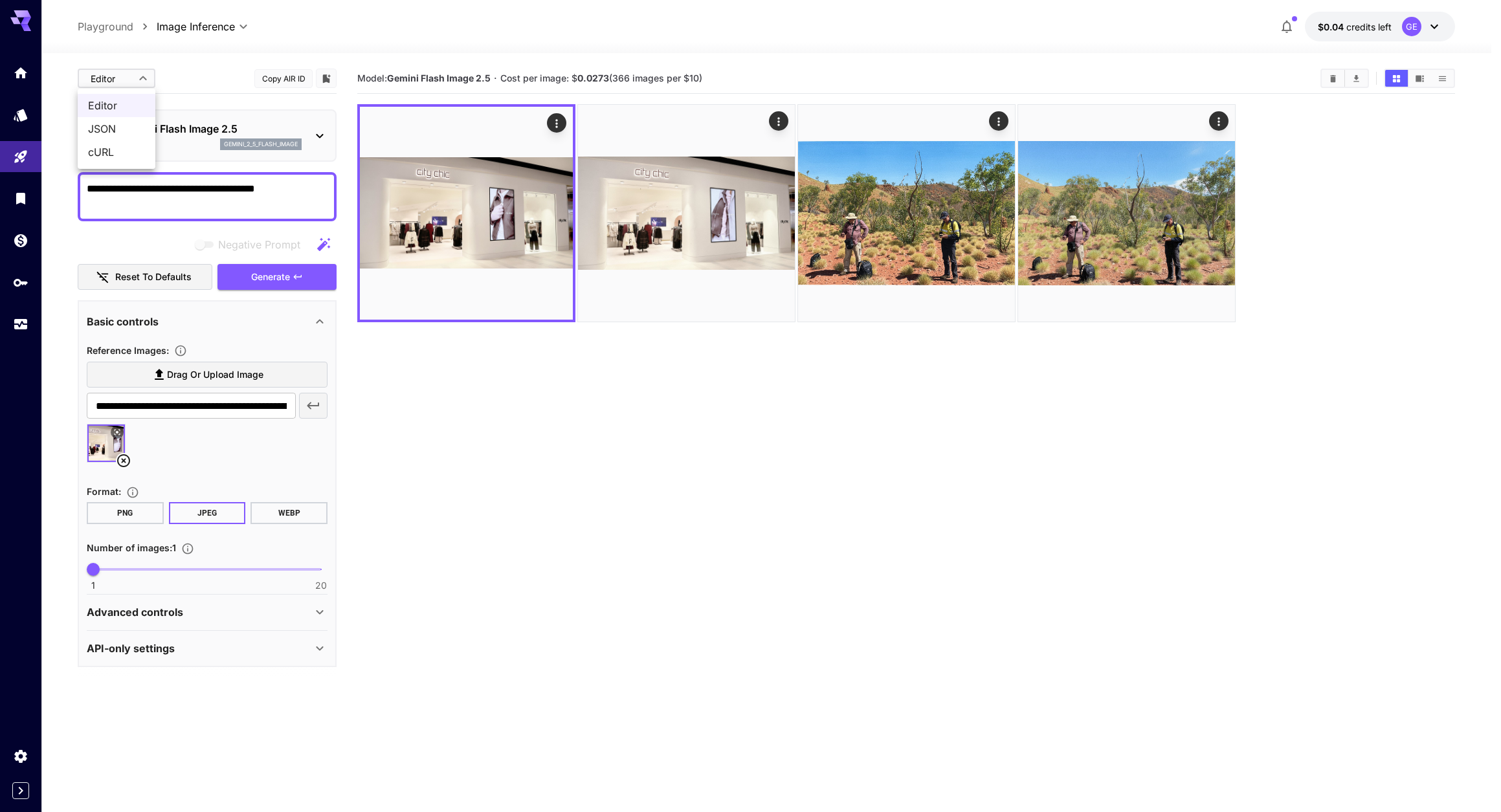
click at [142, 80] on body "**********" at bounding box center [750, 457] width 1501 height 914
click at [195, 74] on div at bounding box center [750, 406] width 1501 height 812
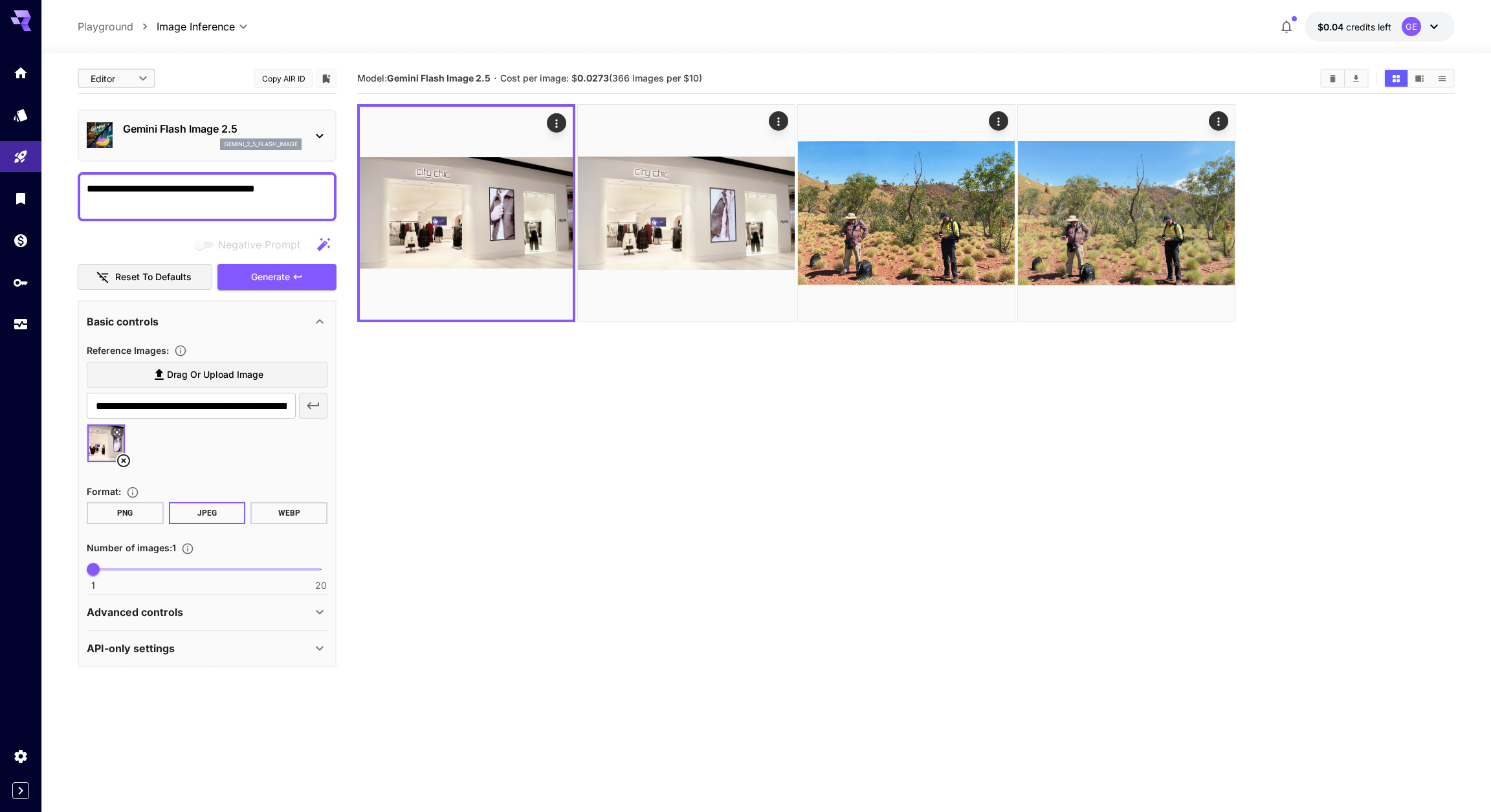
click at [321, 139] on icon at bounding box center [320, 136] width 15 height 15
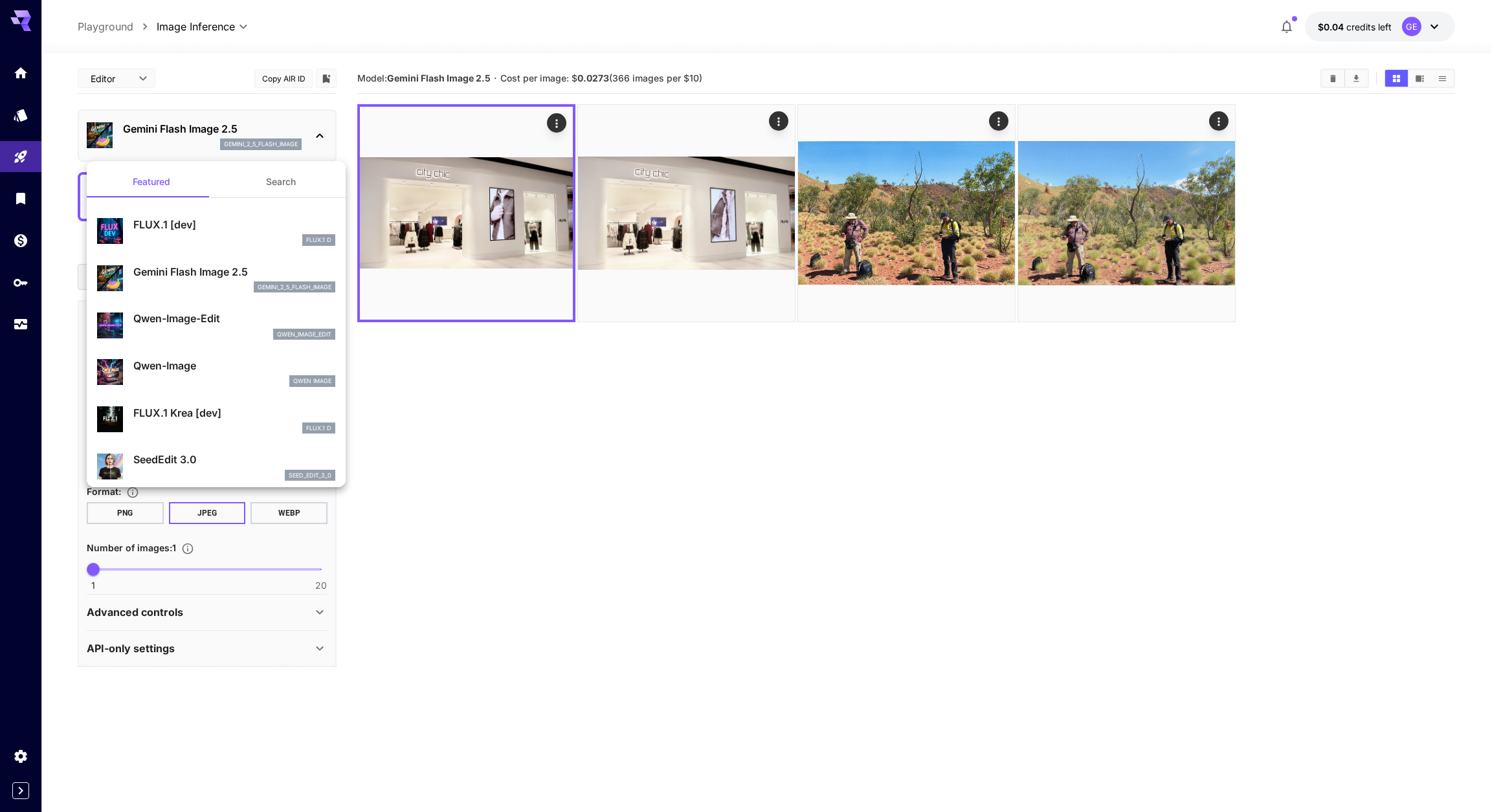
click at [489, 488] on div at bounding box center [750, 406] width 1501 height 812
